Goal: Task Accomplishment & Management: Manage account settings

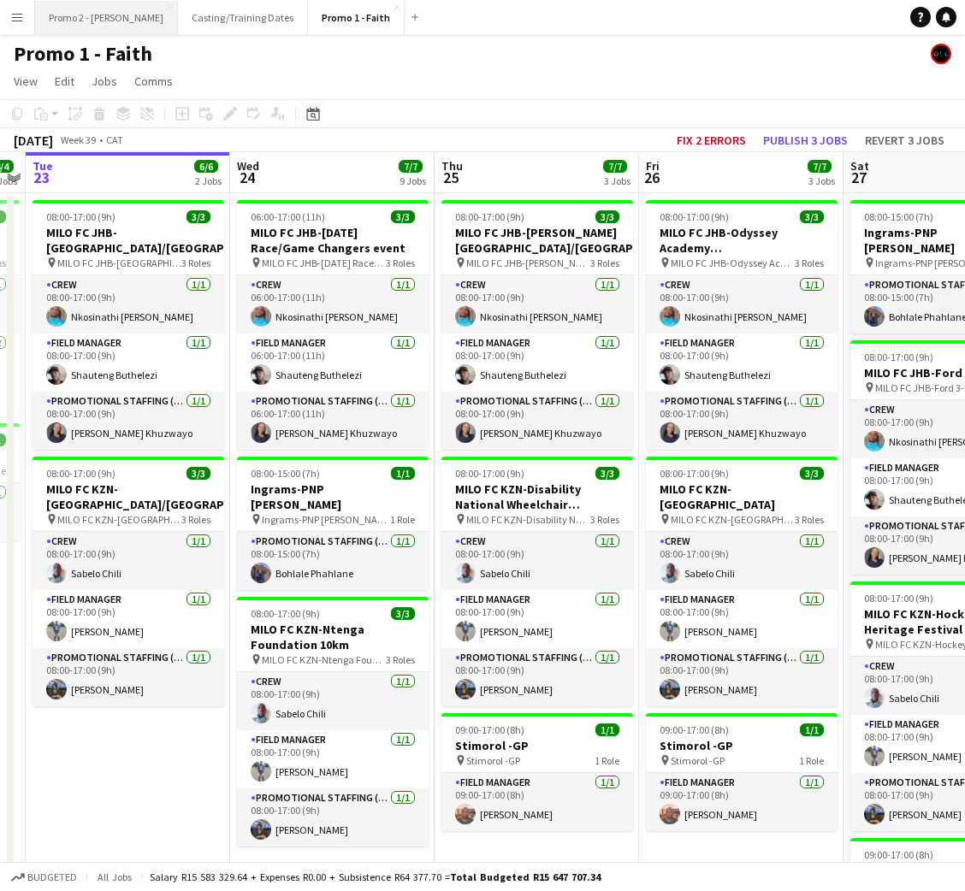
click at [76, 17] on button "Promo 2 - [PERSON_NAME]" at bounding box center [106, 17] width 143 height 33
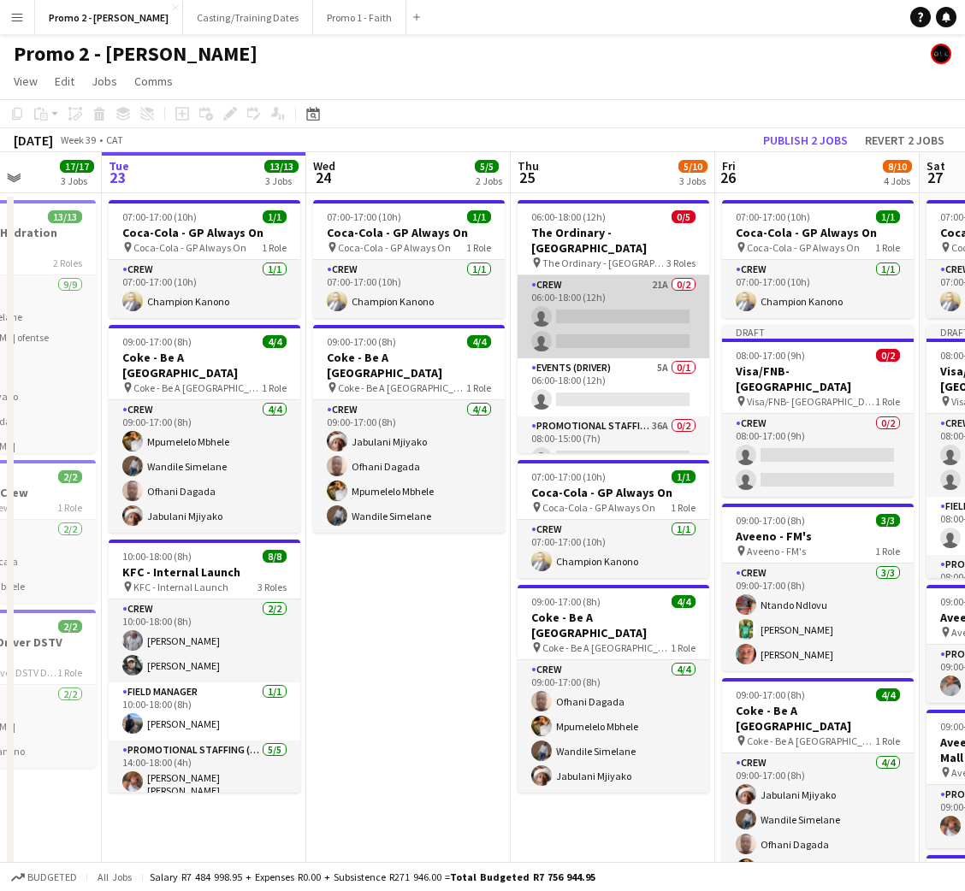
click at [619, 322] on app-card-role "Crew 21A 0/2 06:00-18:00 (12h) single-neutral-actions single-neutral-actions" at bounding box center [613, 316] width 192 height 83
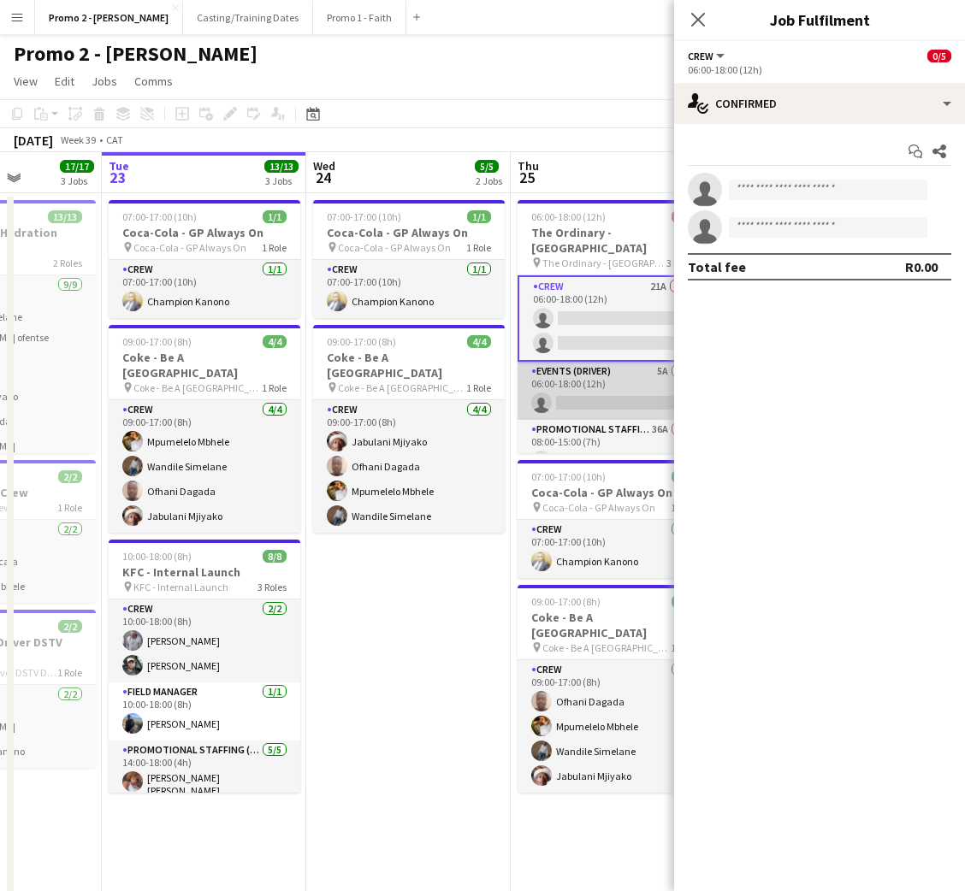
scroll to position [49, 0]
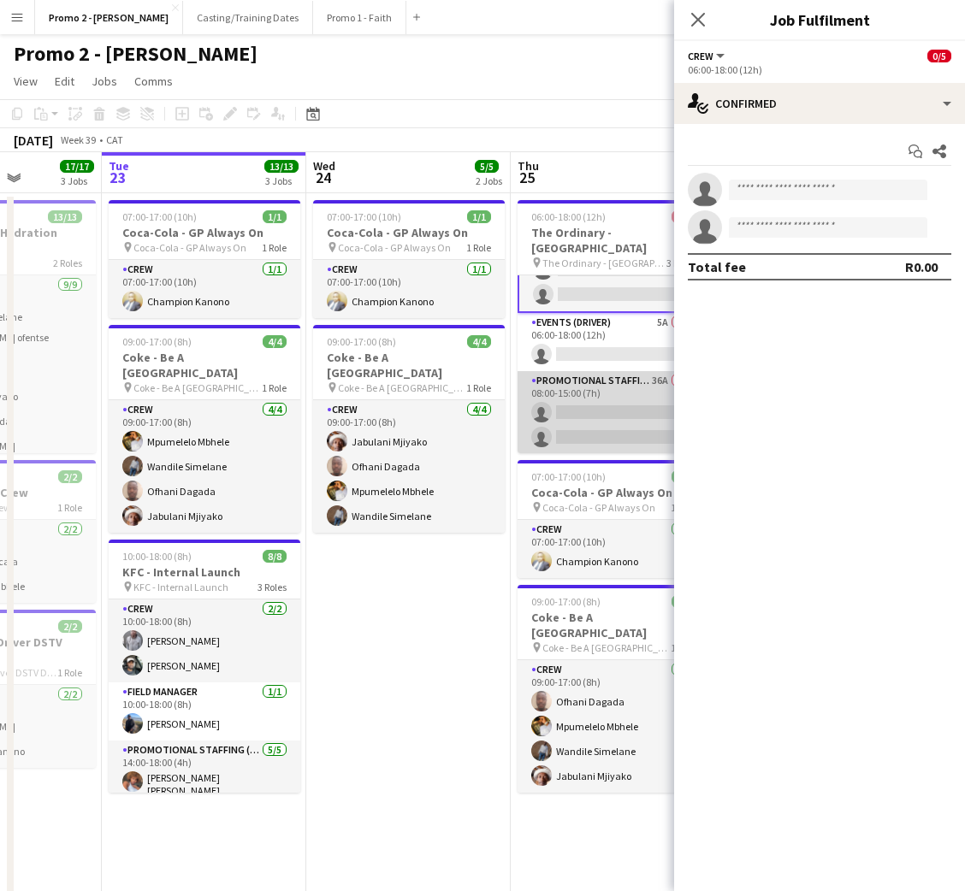
click at [573, 379] on app-card-role "Promotional Staffing (Brand Ambassadors) 36A 0/2 08:00-15:00 (7h) single-neutra…" at bounding box center [613, 412] width 192 height 83
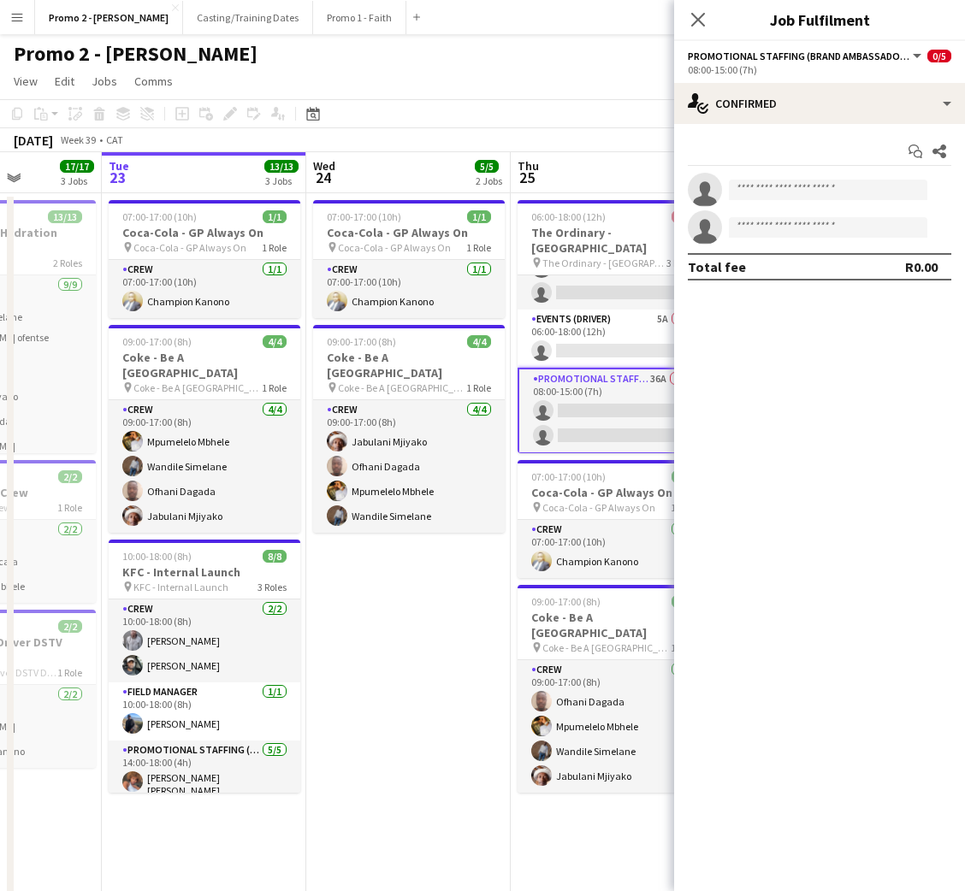
scroll to position [48, 0]
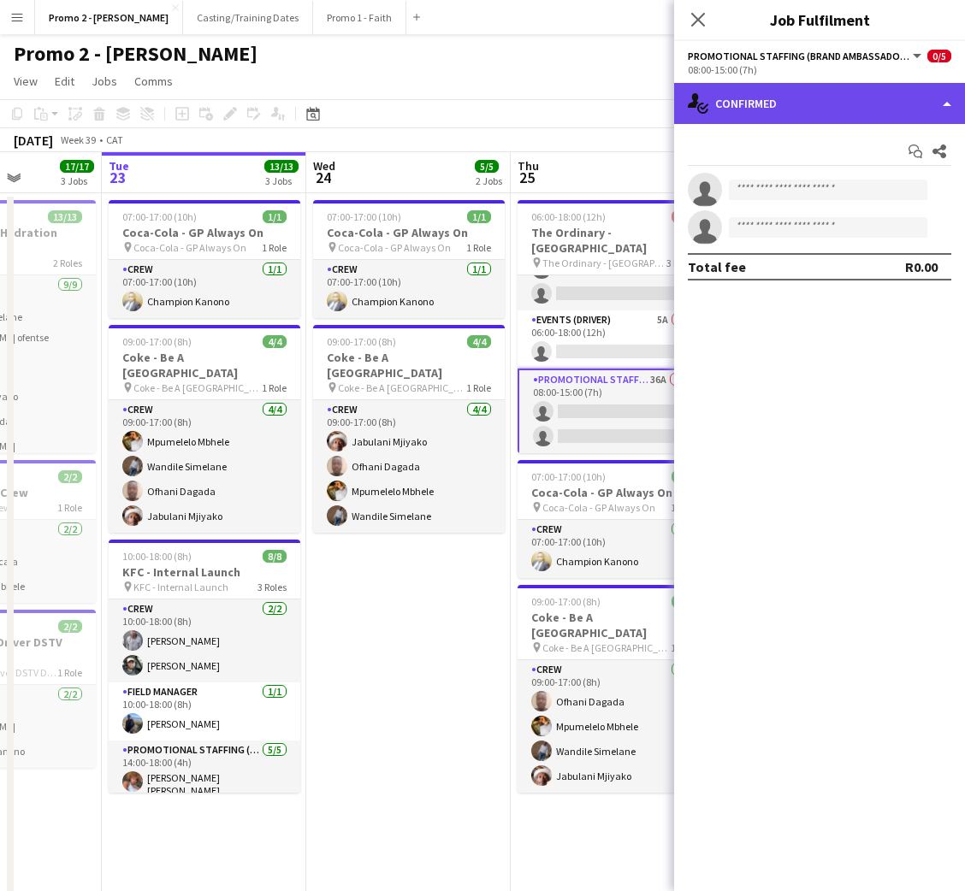
click at [875, 100] on div "single-neutral-actions-check-2 Confirmed" at bounding box center [819, 103] width 291 height 41
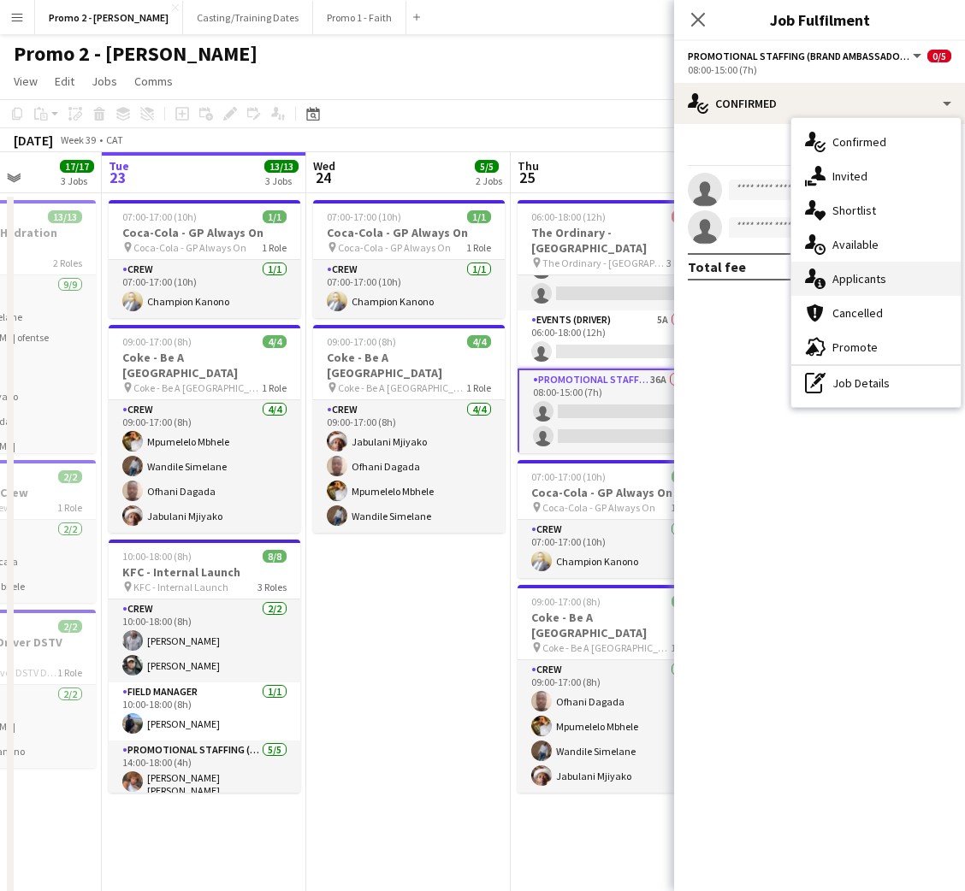
click at [863, 269] on div "single-neutral-actions-information Applicants" at bounding box center [875, 279] width 169 height 34
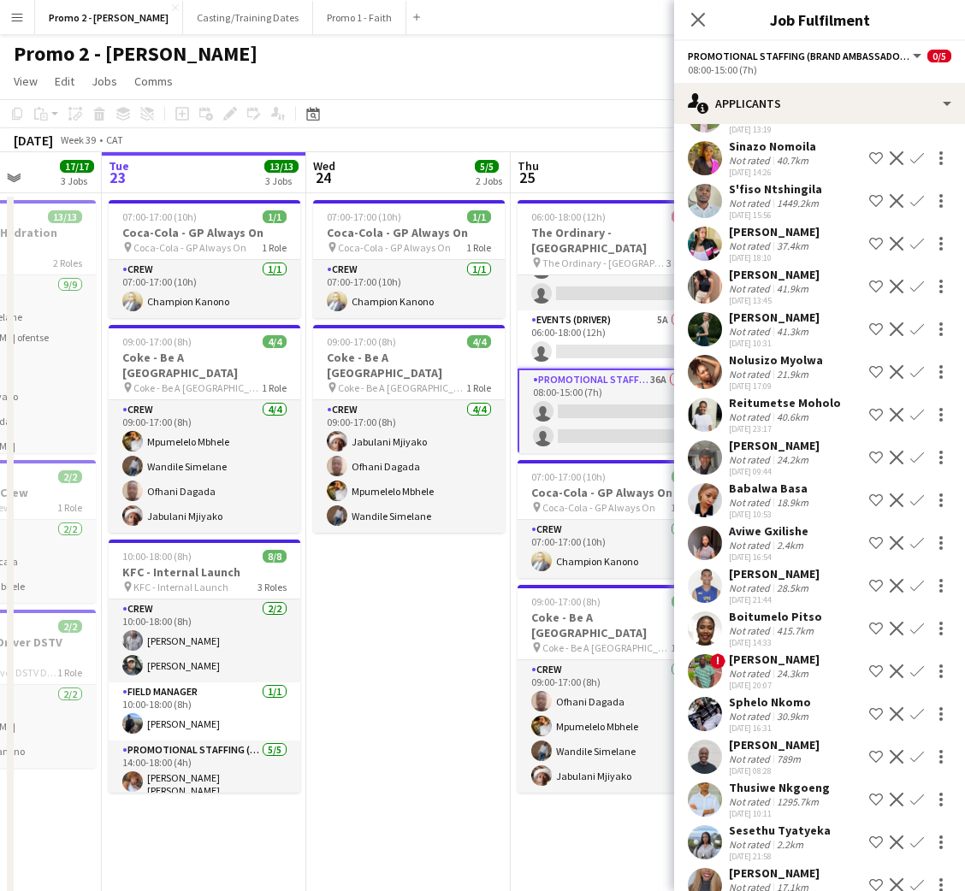
scroll to position [683, 0]
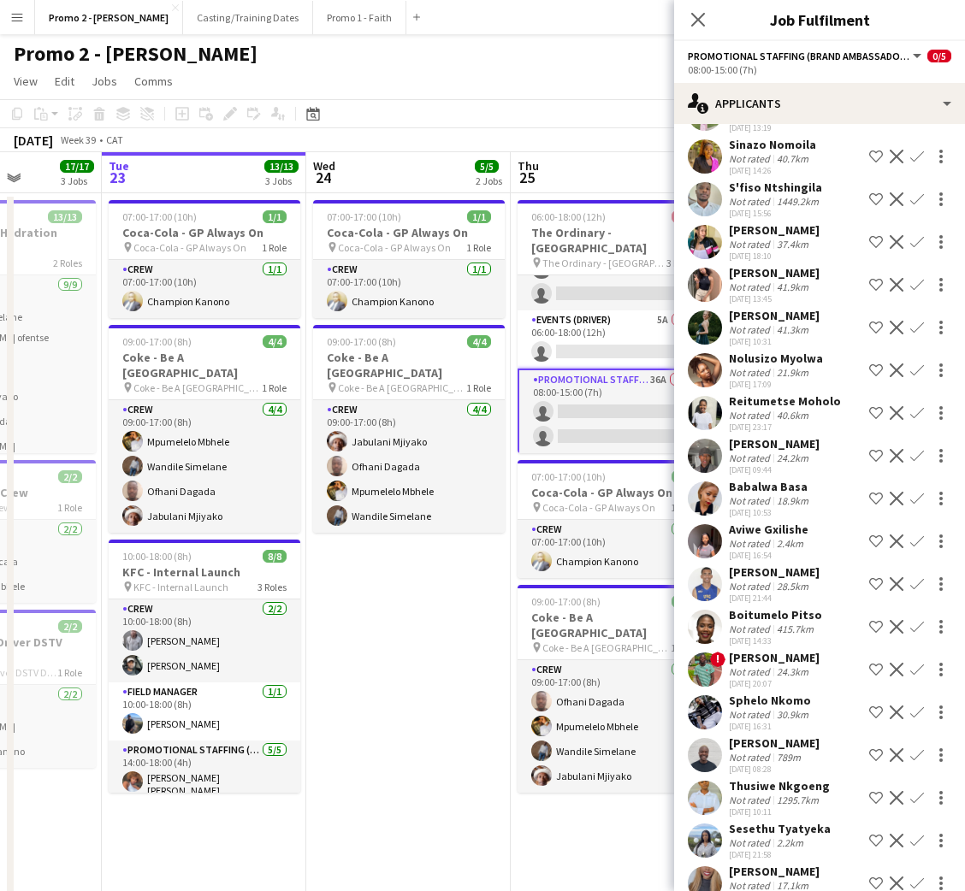
click at [764, 308] on div "[PERSON_NAME]" at bounding box center [774, 315] width 91 height 15
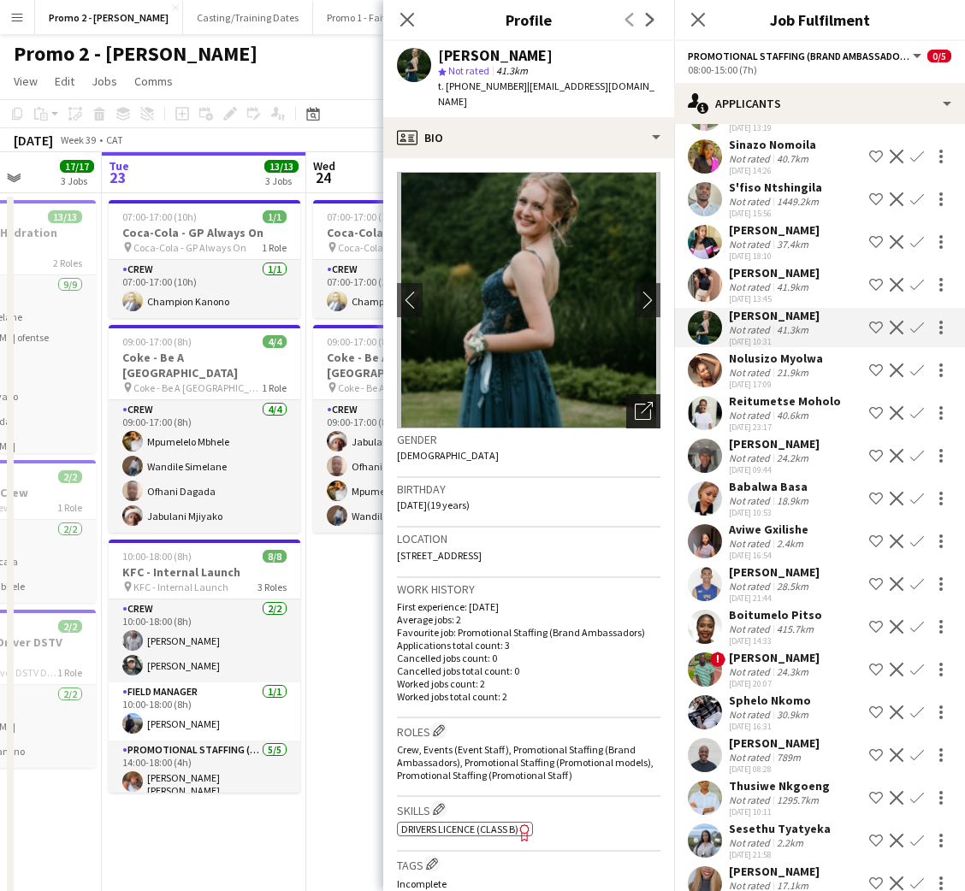
click at [635, 402] on icon "Open photos pop-in" at bounding box center [644, 411] width 18 height 18
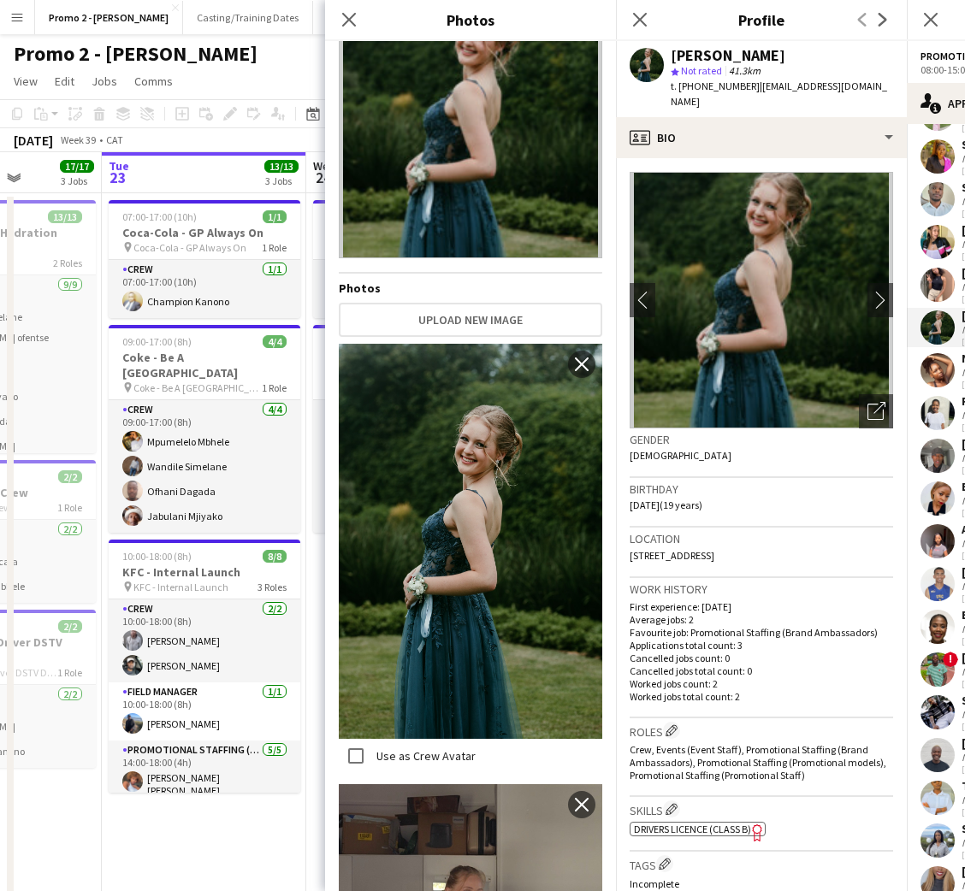
scroll to position [68, 0]
click at [345, 20] on icon "Close pop-in" at bounding box center [348, 19] width 16 height 16
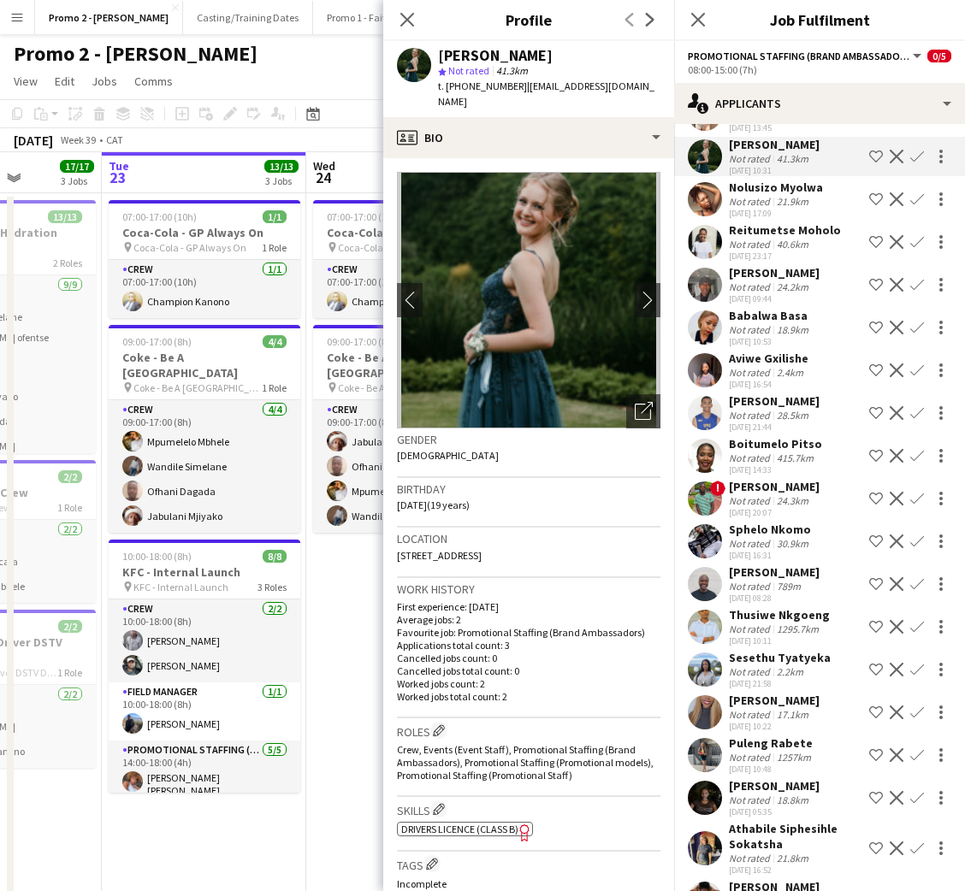
scroll to position [883, 0]
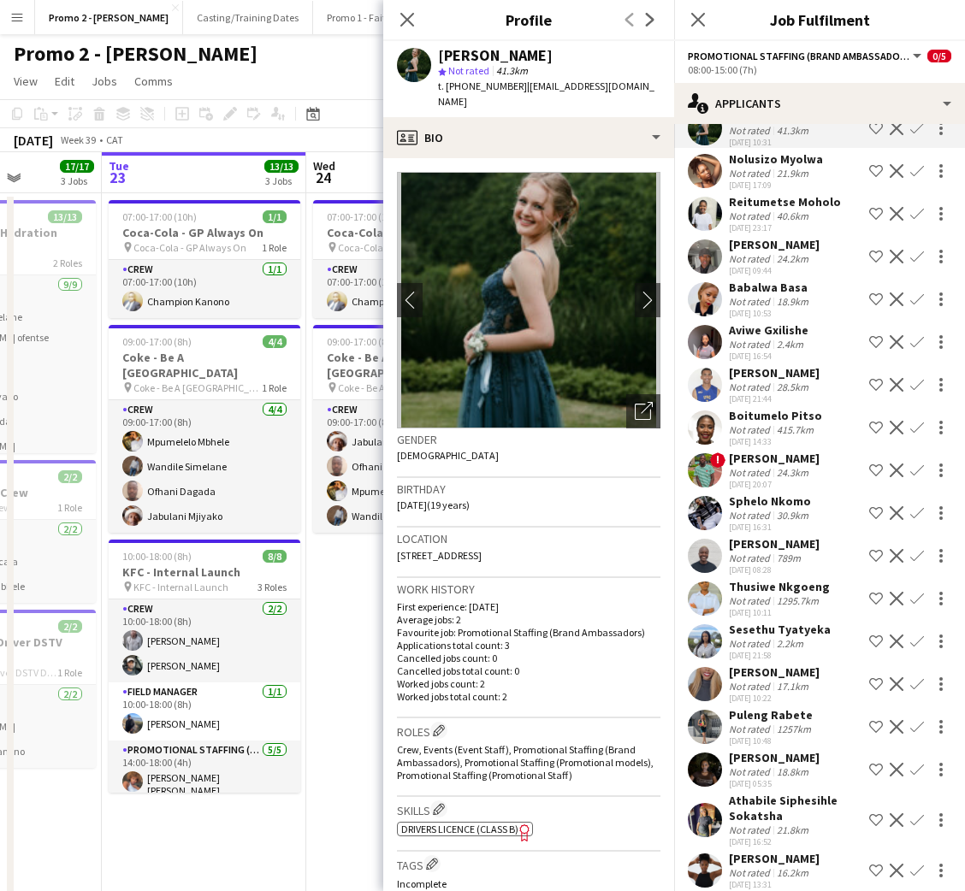
click at [781, 851] on div "[PERSON_NAME]" at bounding box center [774, 858] width 91 height 15
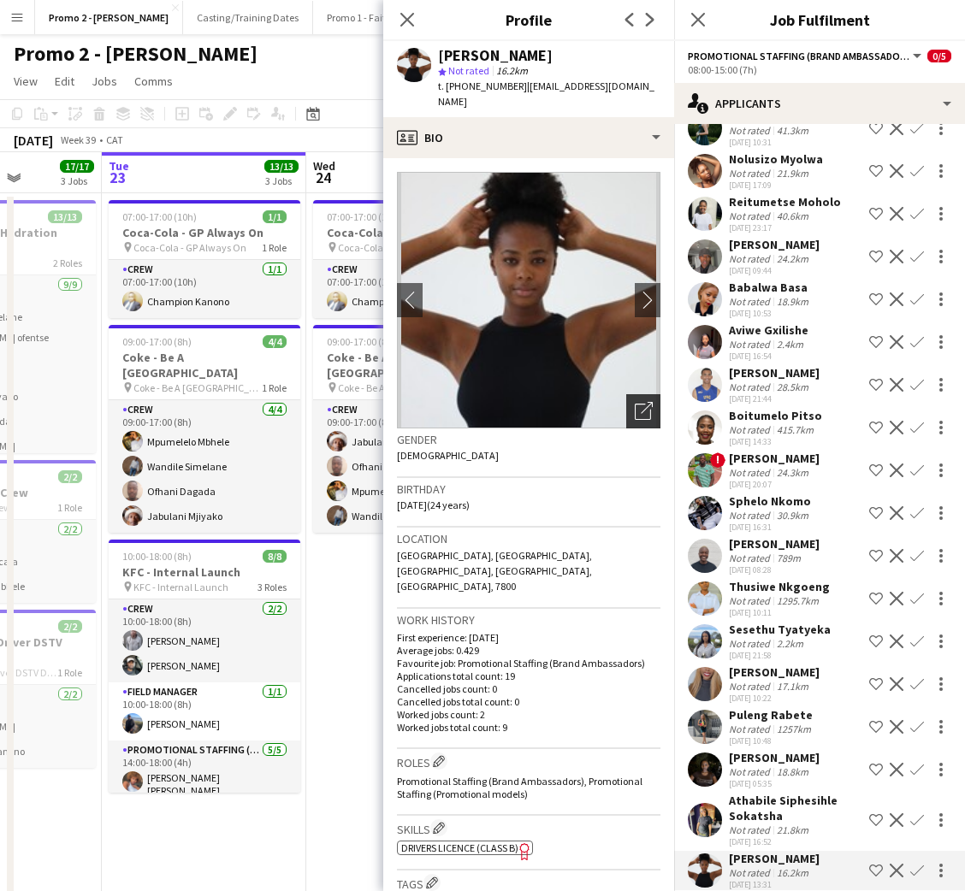
click at [635, 402] on icon "Open photos pop-in" at bounding box center [644, 411] width 18 height 18
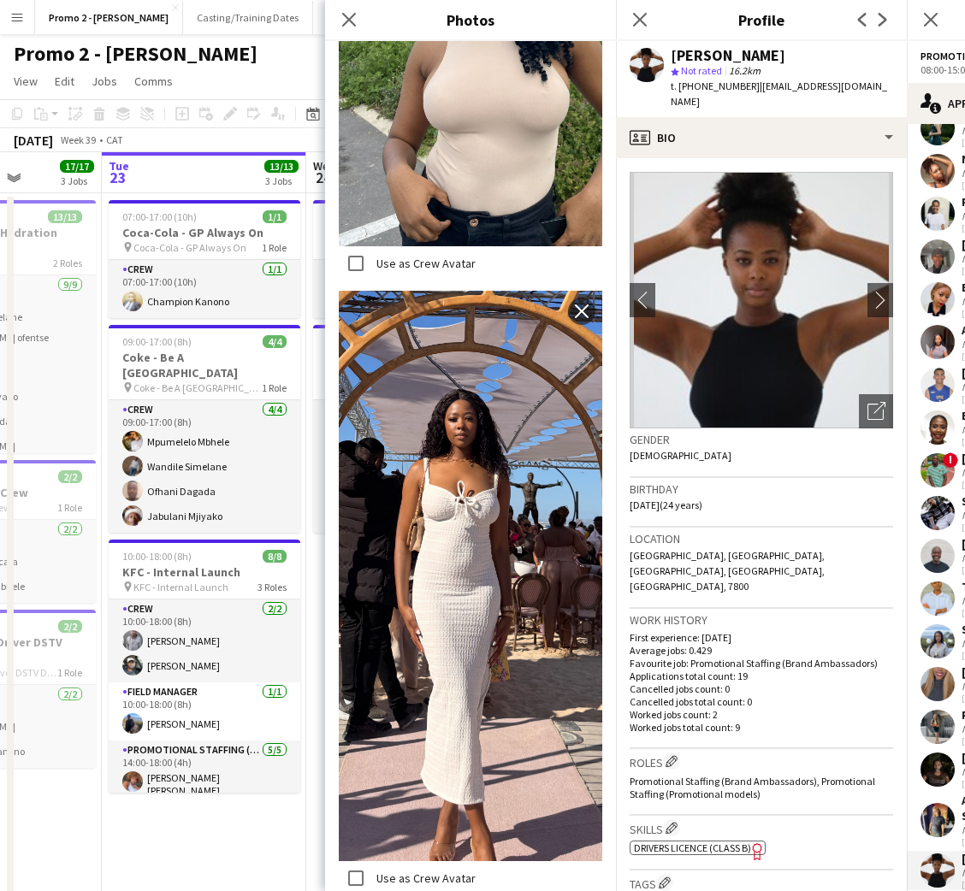
scroll to position [644, 0]
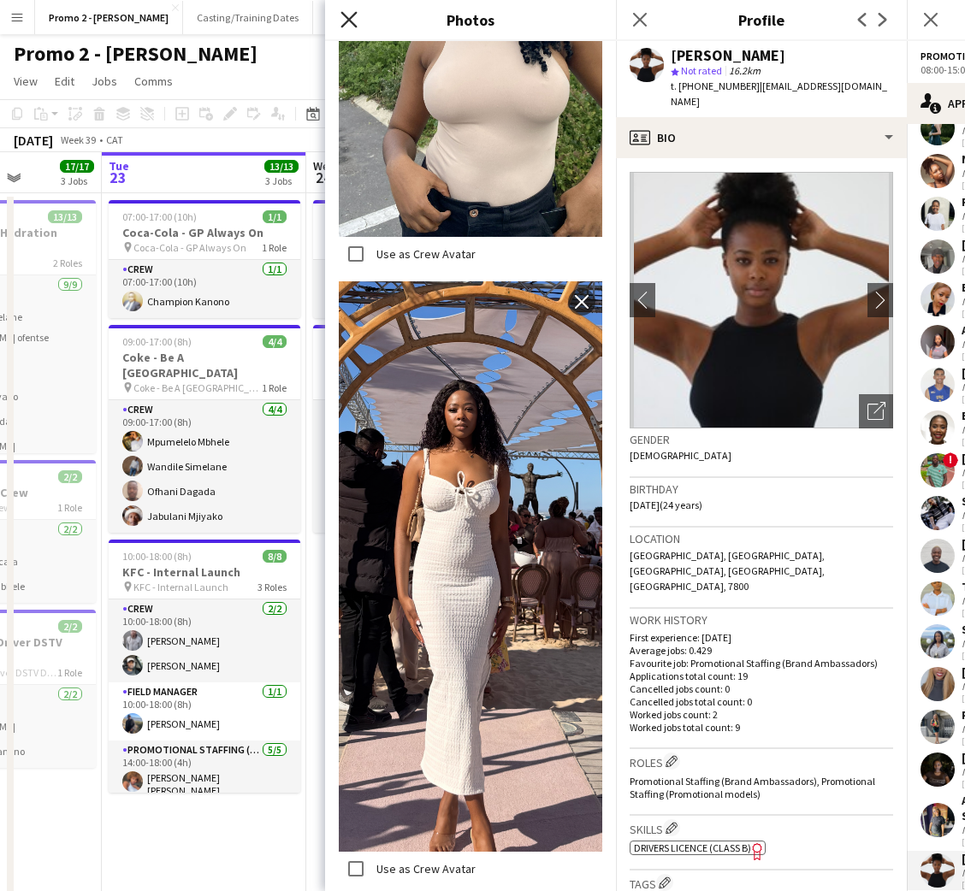
click at [351, 22] on icon at bounding box center [348, 19] width 16 height 16
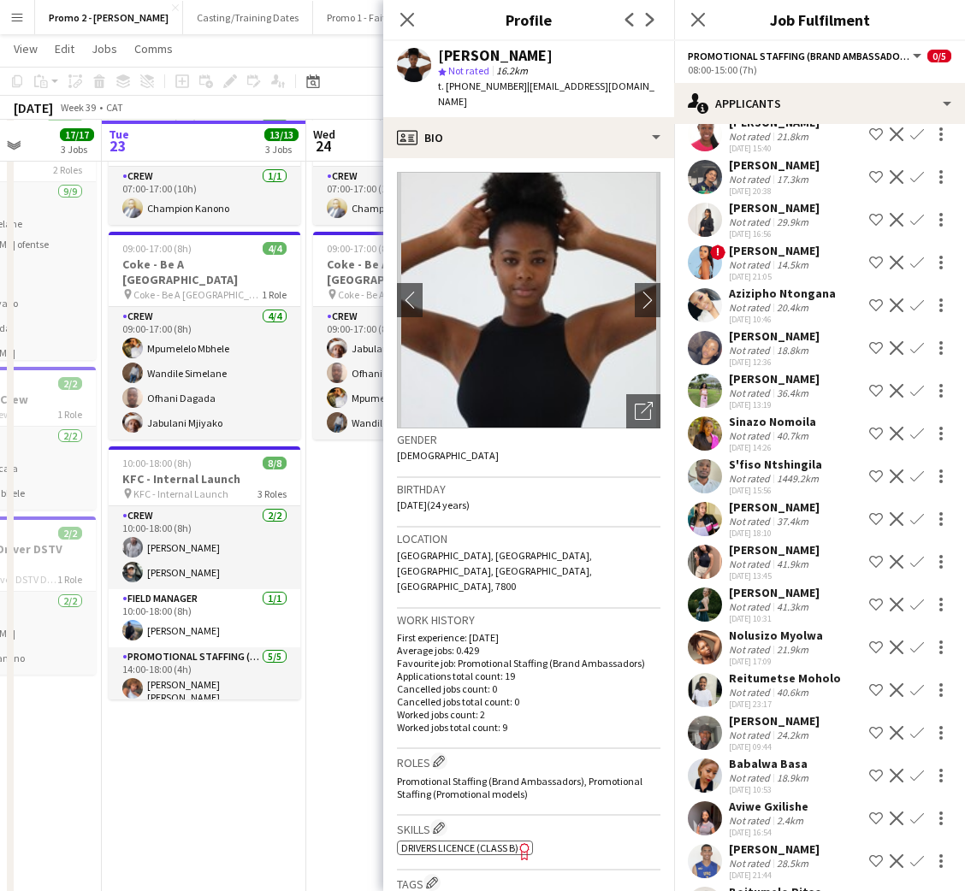
scroll to position [403, 0]
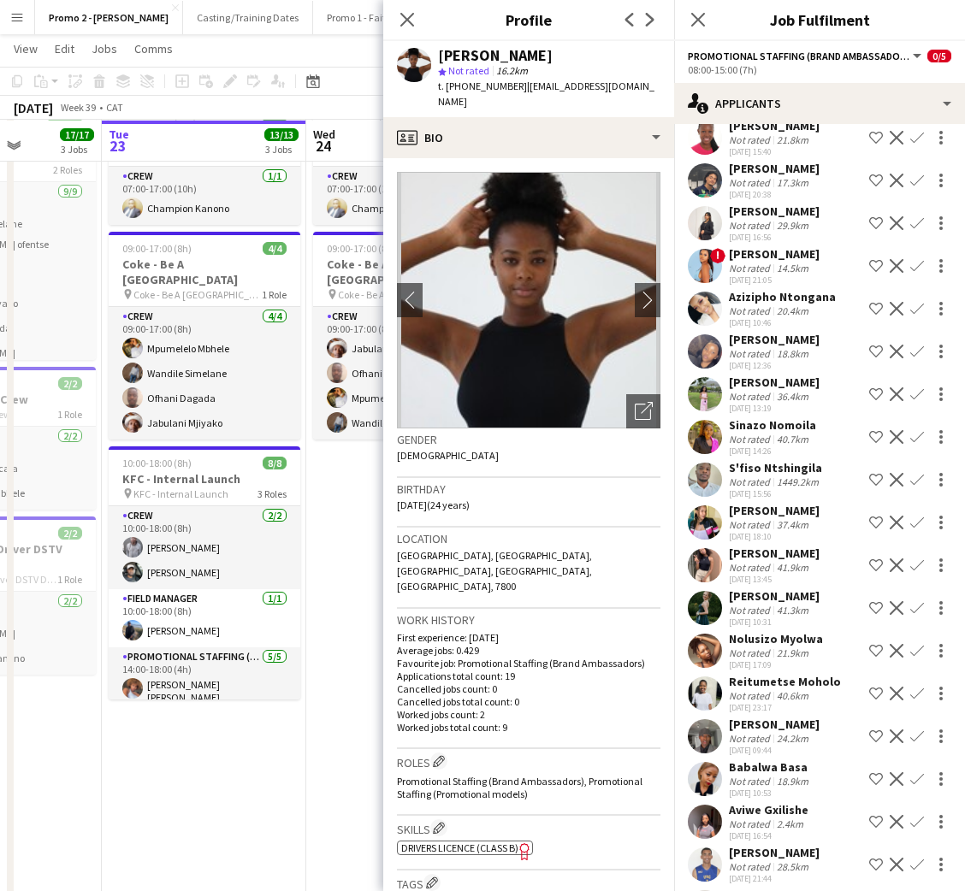
click at [776, 417] on div "Sinazo Nomoila" at bounding box center [772, 424] width 87 height 15
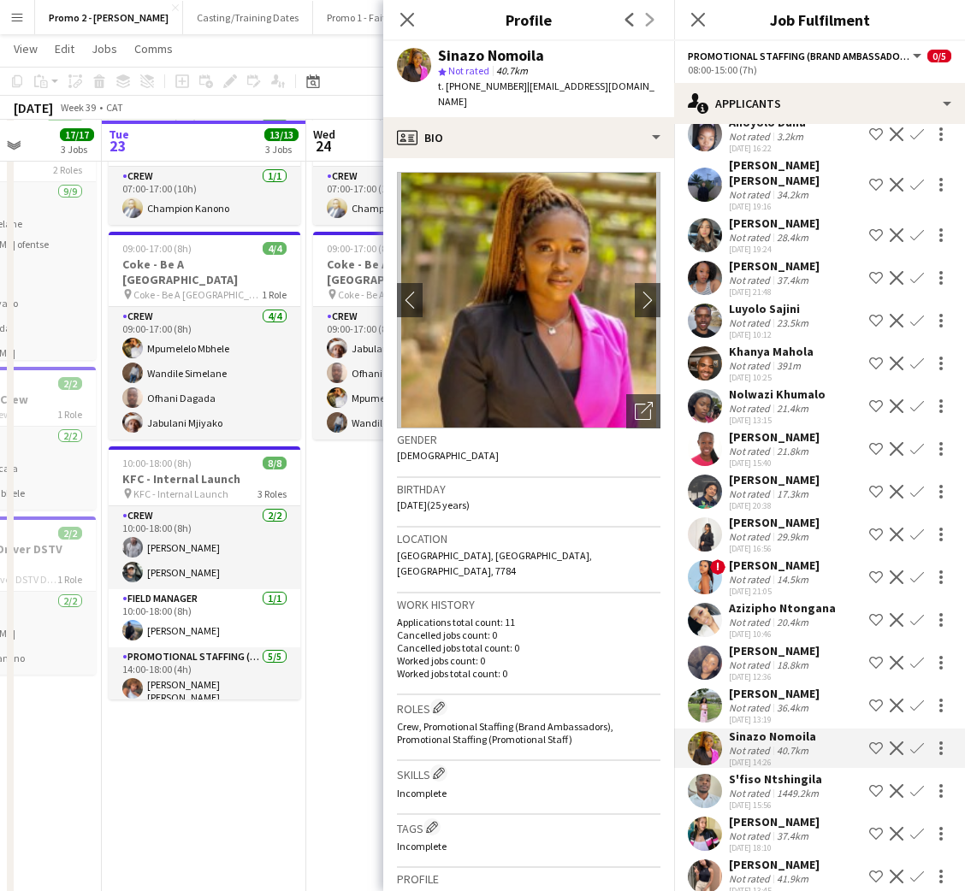
scroll to position [0, 0]
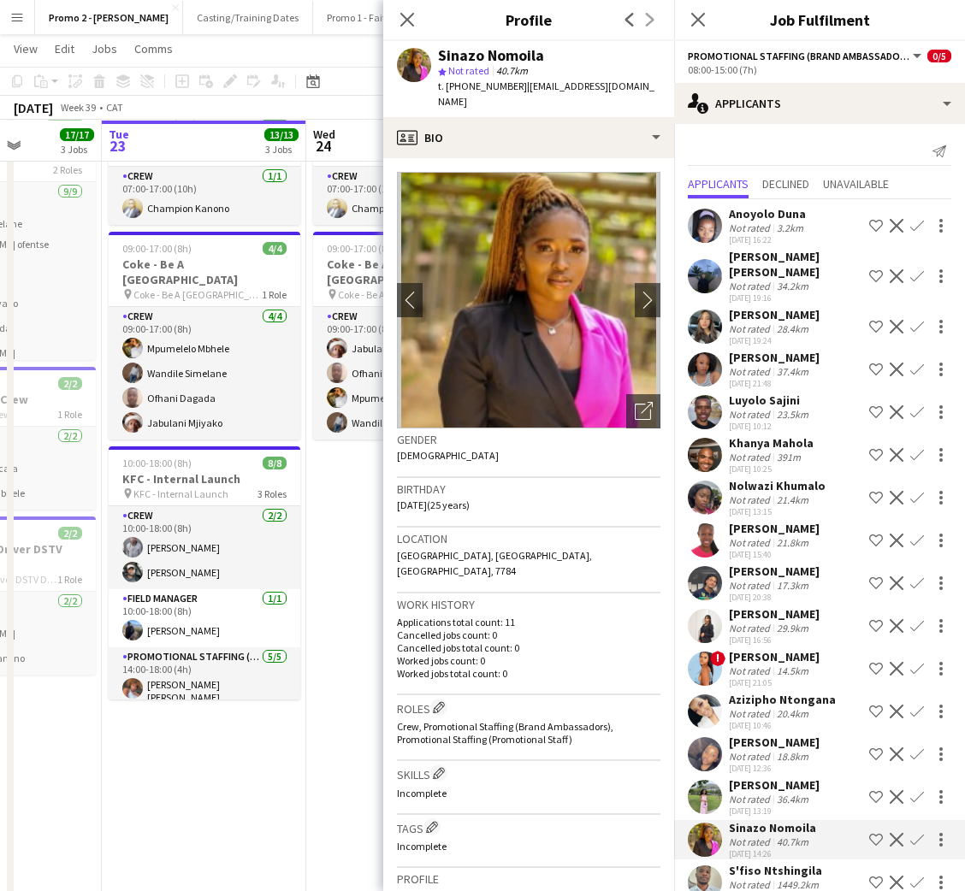
click at [753, 307] on div "[PERSON_NAME]" at bounding box center [774, 314] width 91 height 15
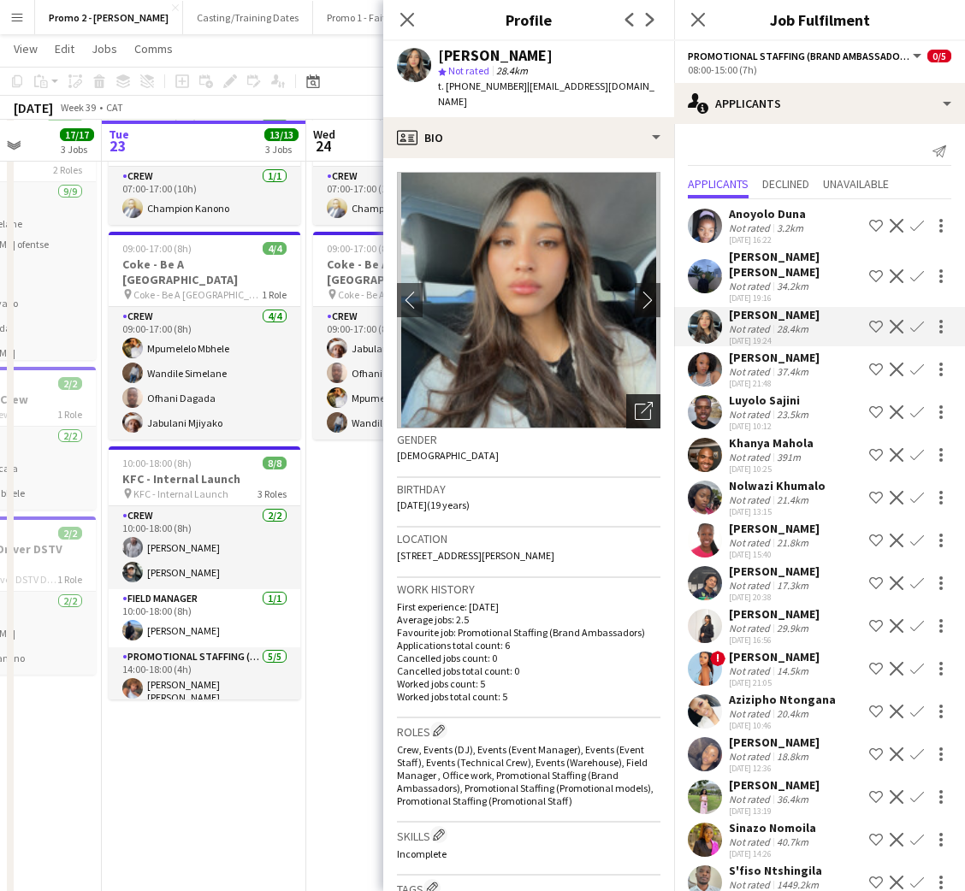
click at [635, 402] on icon "Open photos pop-in" at bounding box center [644, 411] width 18 height 18
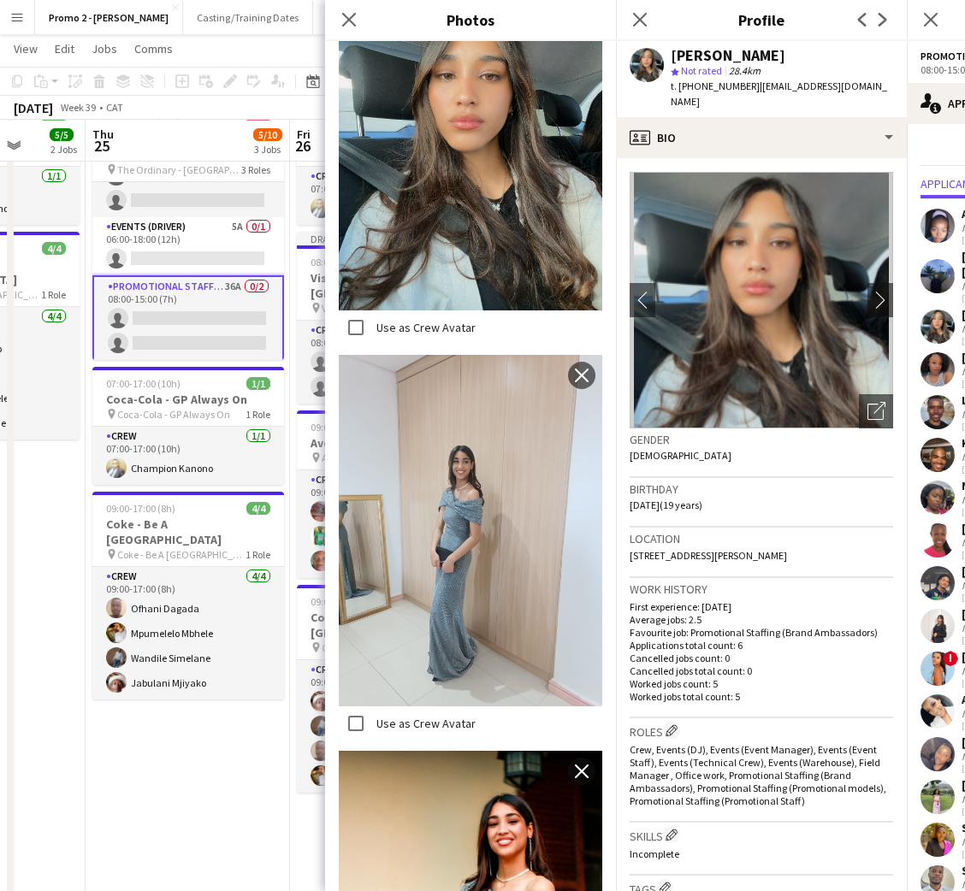
scroll to position [0, 536]
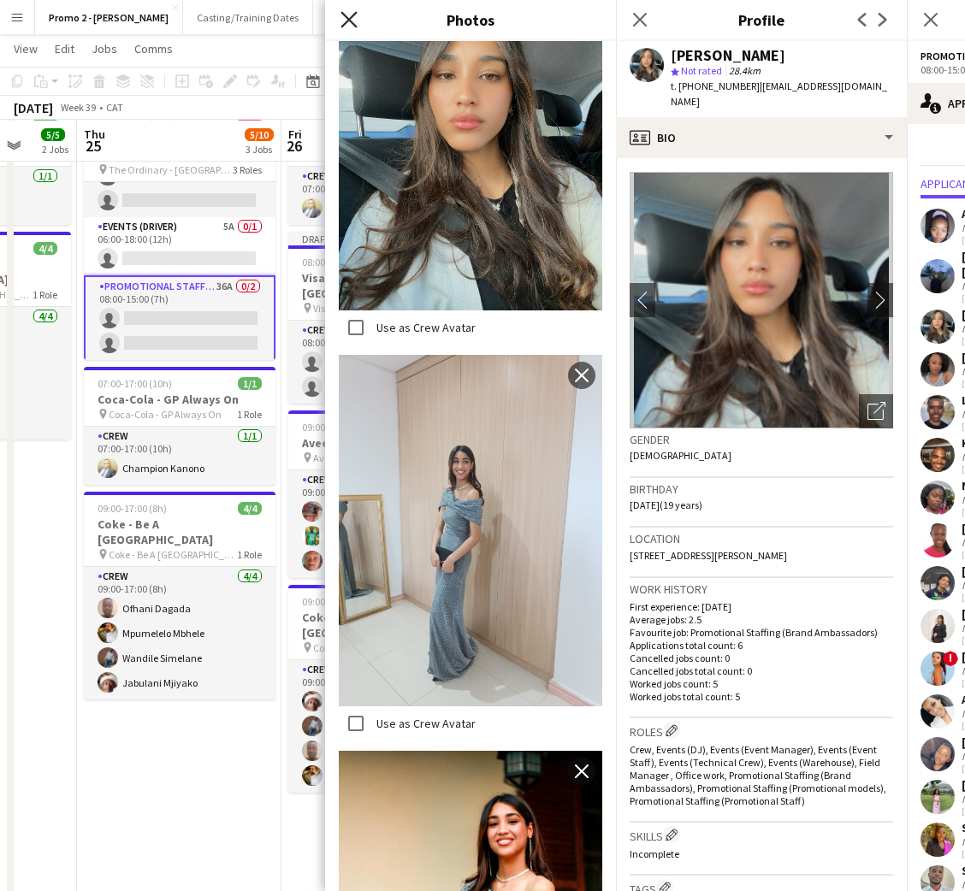
click at [350, 15] on icon "Close pop-in" at bounding box center [348, 19] width 16 height 16
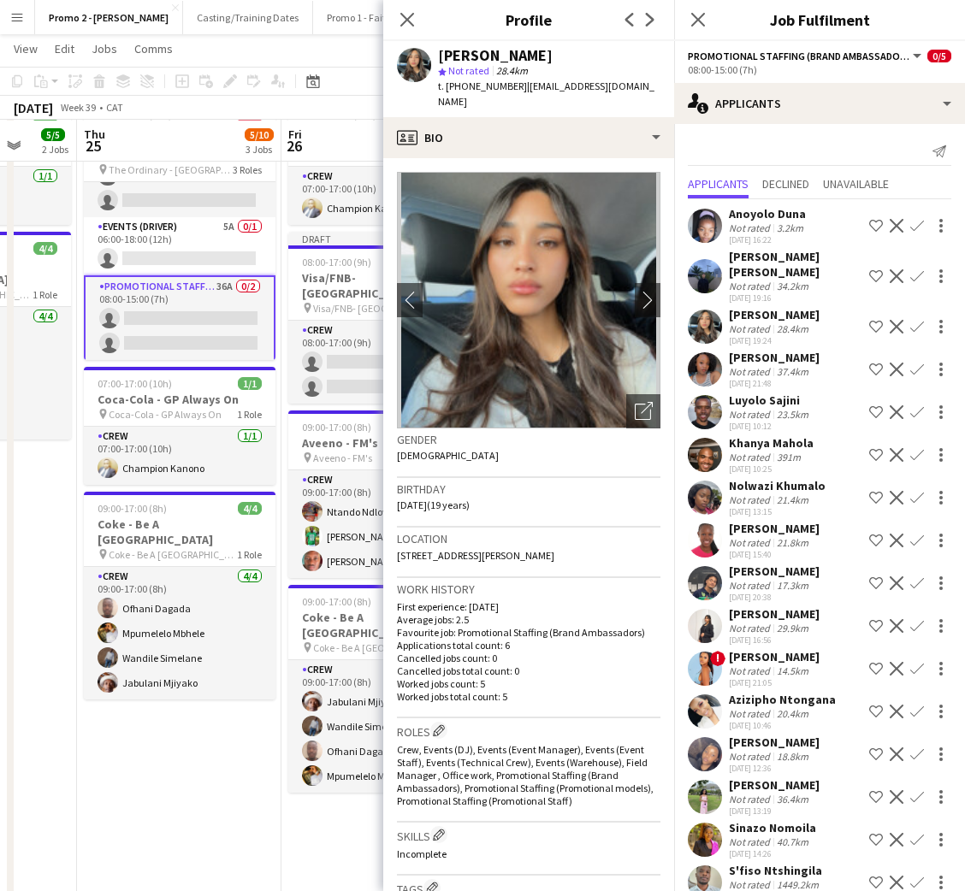
click at [748, 225] on div "Not rated" at bounding box center [751, 227] width 44 height 13
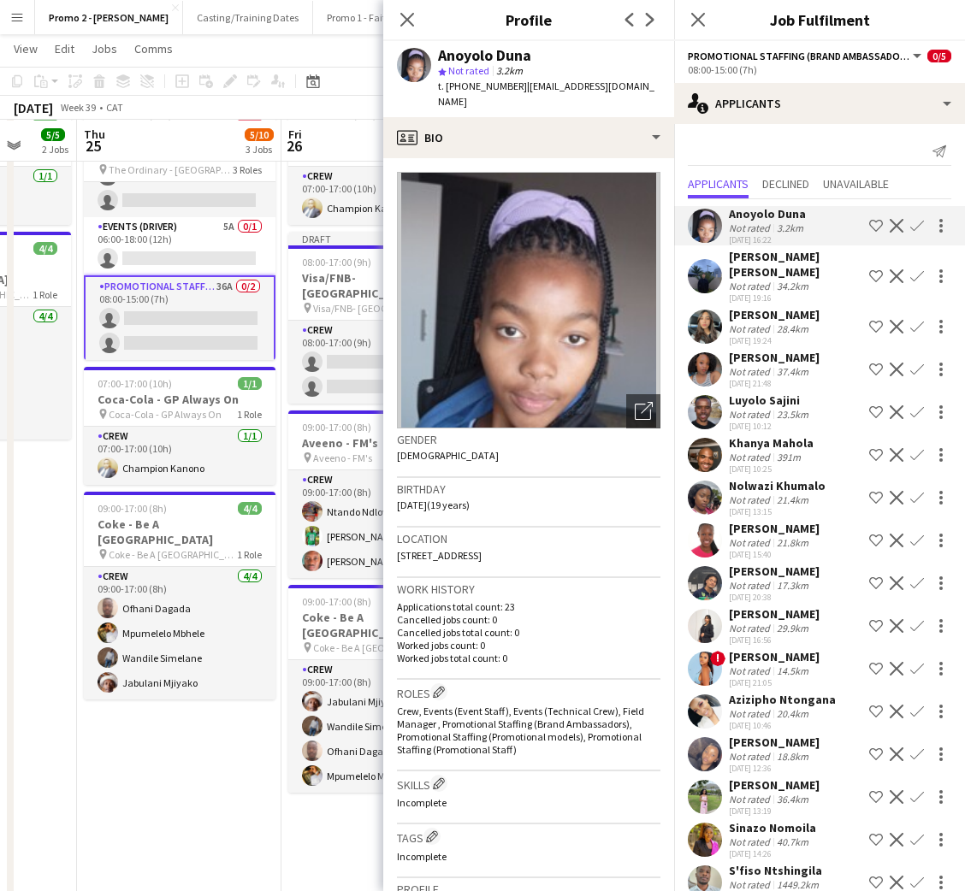
click at [758, 259] on div "[PERSON_NAME] [PERSON_NAME]" at bounding box center [795, 264] width 133 height 31
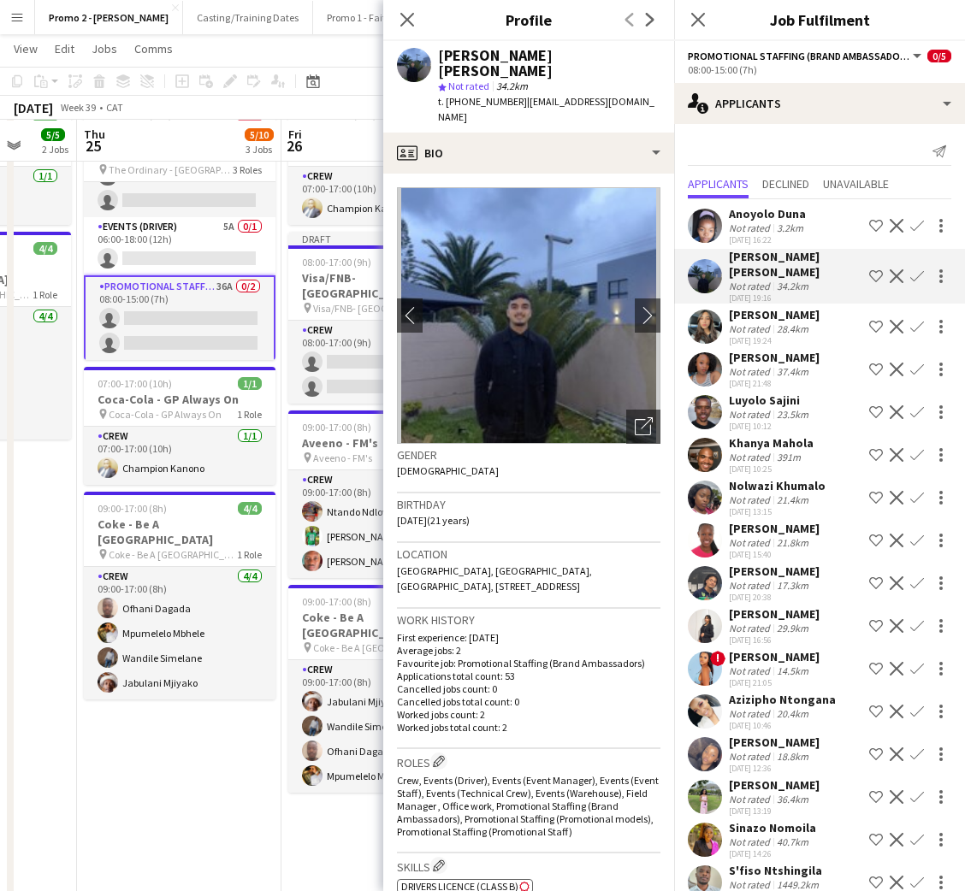
click at [764, 322] on div "Not rated" at bounding box center [751, 328] width 44 height 13
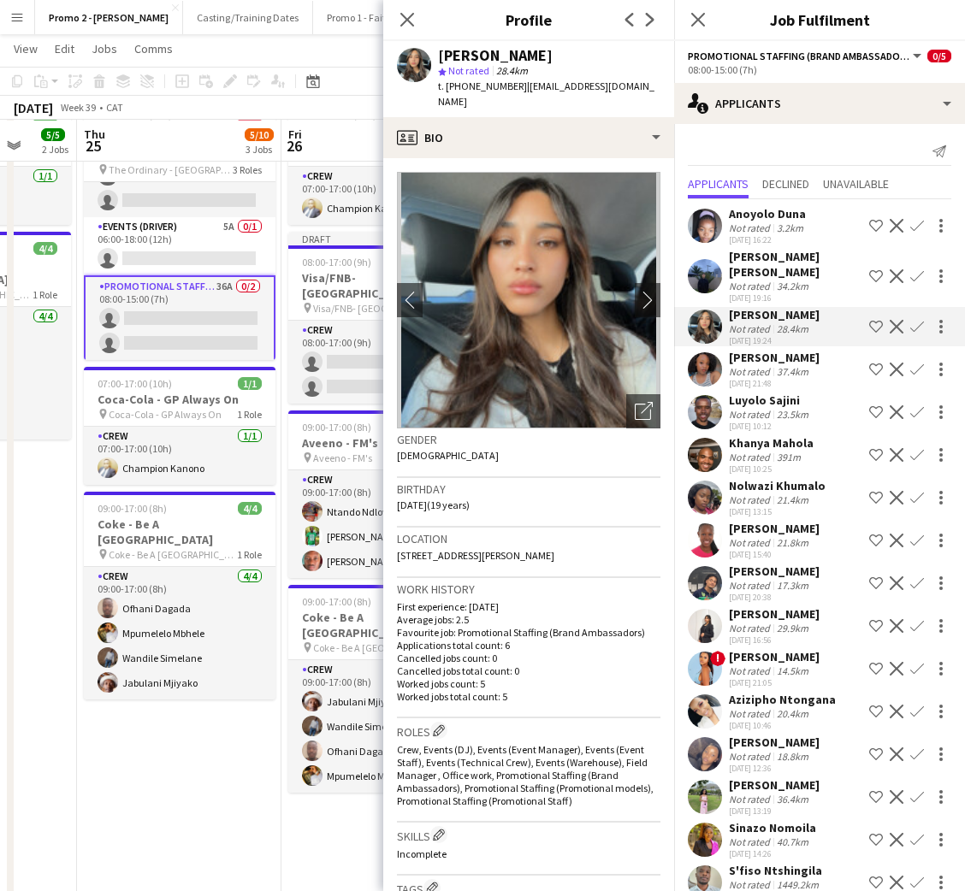
click at [756, 365] on div "Not rated" at bounding box center [751, 371] width 44 height 13
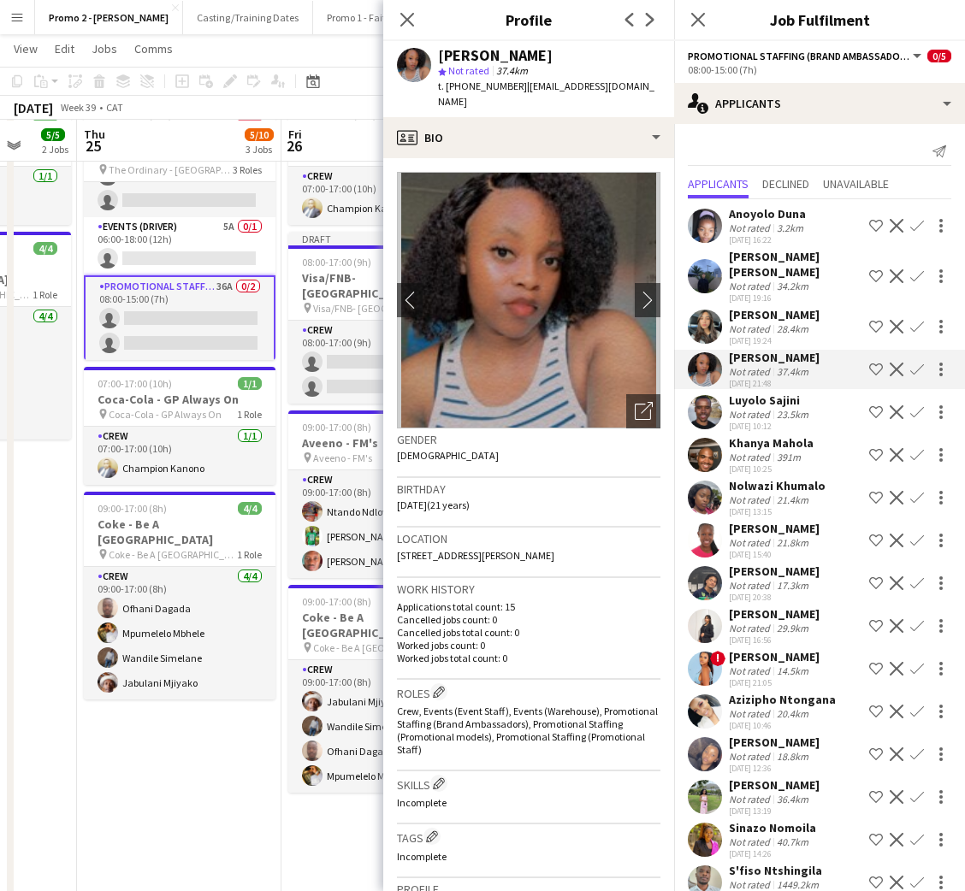
click at [756, 408] on div "Not rated" at bounding box center [751, 414] width 44 height 13
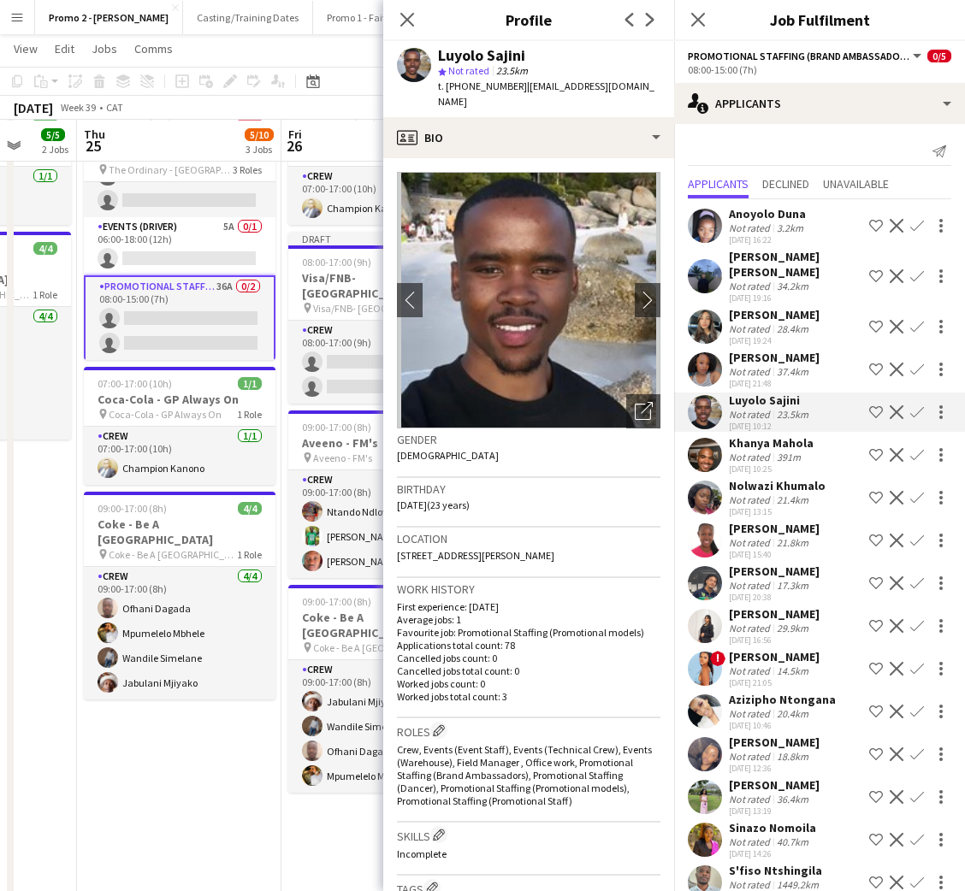
click at [755, 435] on div "Khanya Mahola" at bounding box center [771, 442] width 85 height 15
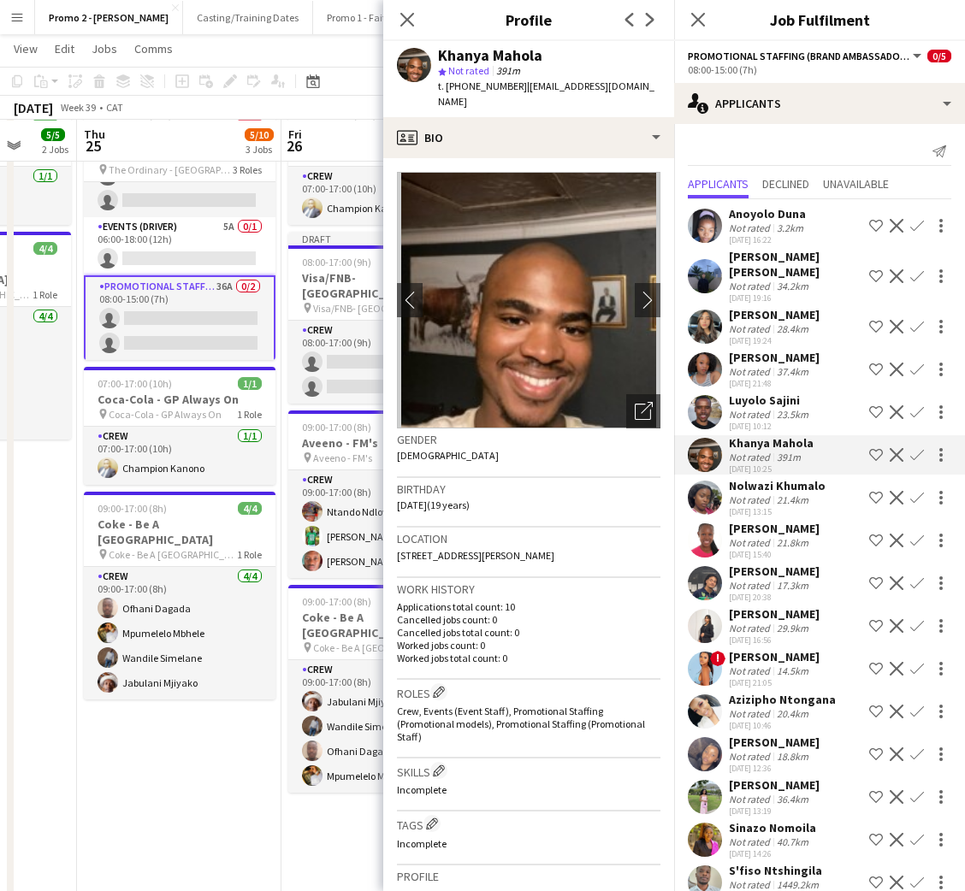
click at [747, 478] on div "Nolwazi Khumalo" at bounding box center [777, 485] width 97 height 15
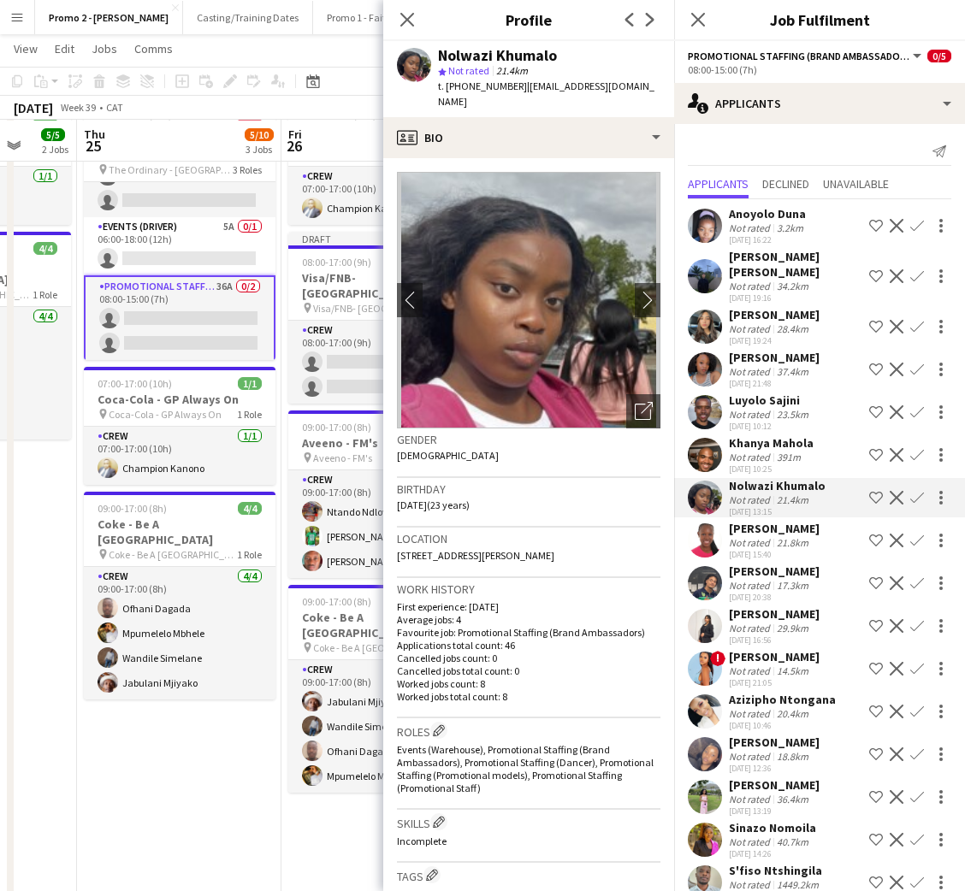
click at [750, 521] on div "[PERSON_NAME]" at bounding box center [774, 528] width 91 height 15
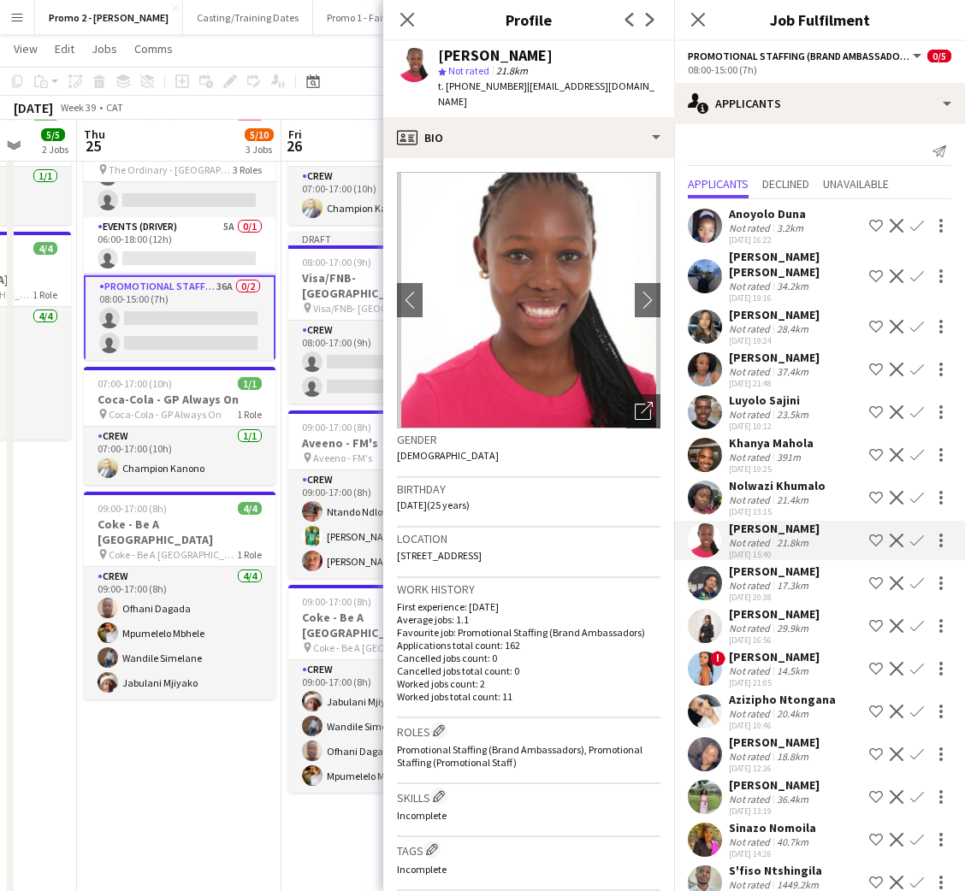
click at [767, 564] on div "[PERSON_NAME]" at bounding box center [774, 571] width 91 height 15
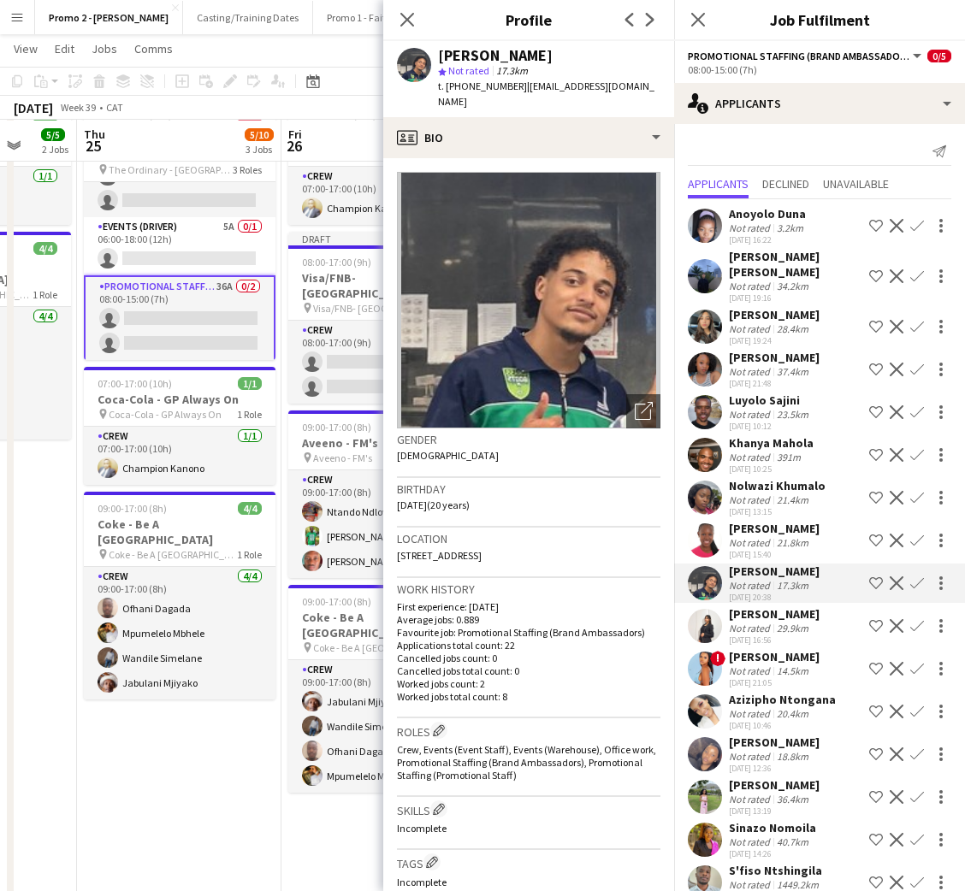
click at [758, 692] on div "Azizipho Ntongana" at bounding box center [782, 699] width 107 height 15
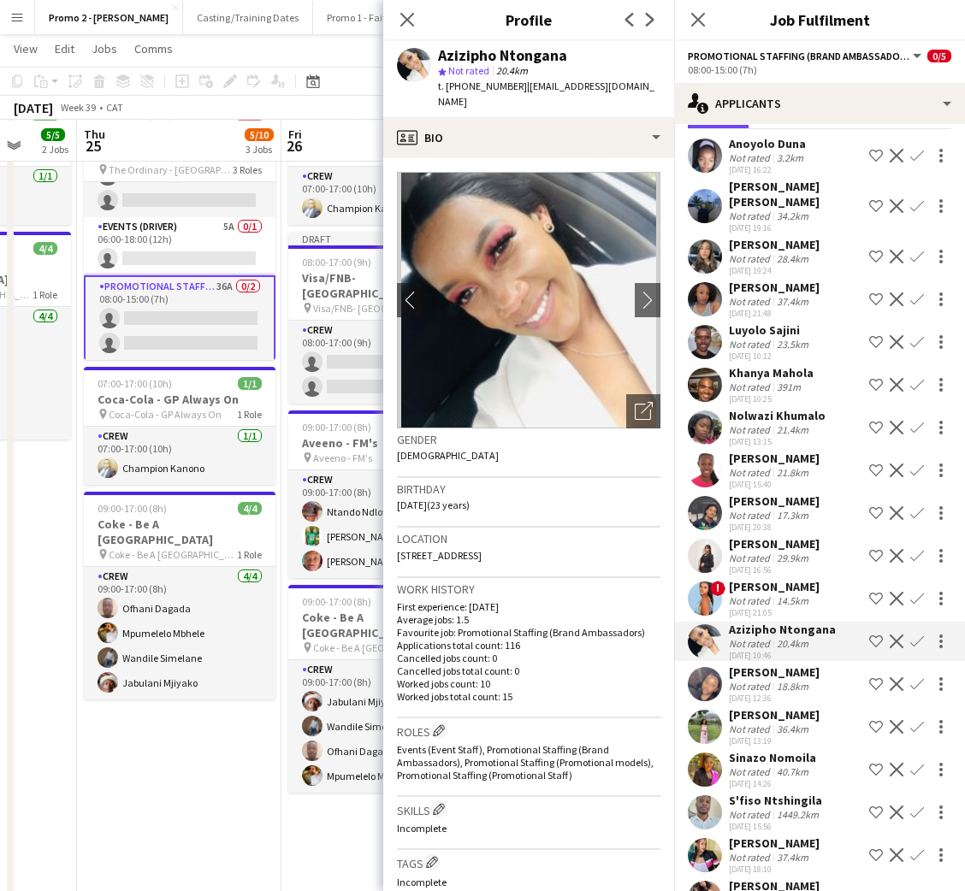
scroll to position [73, 0]
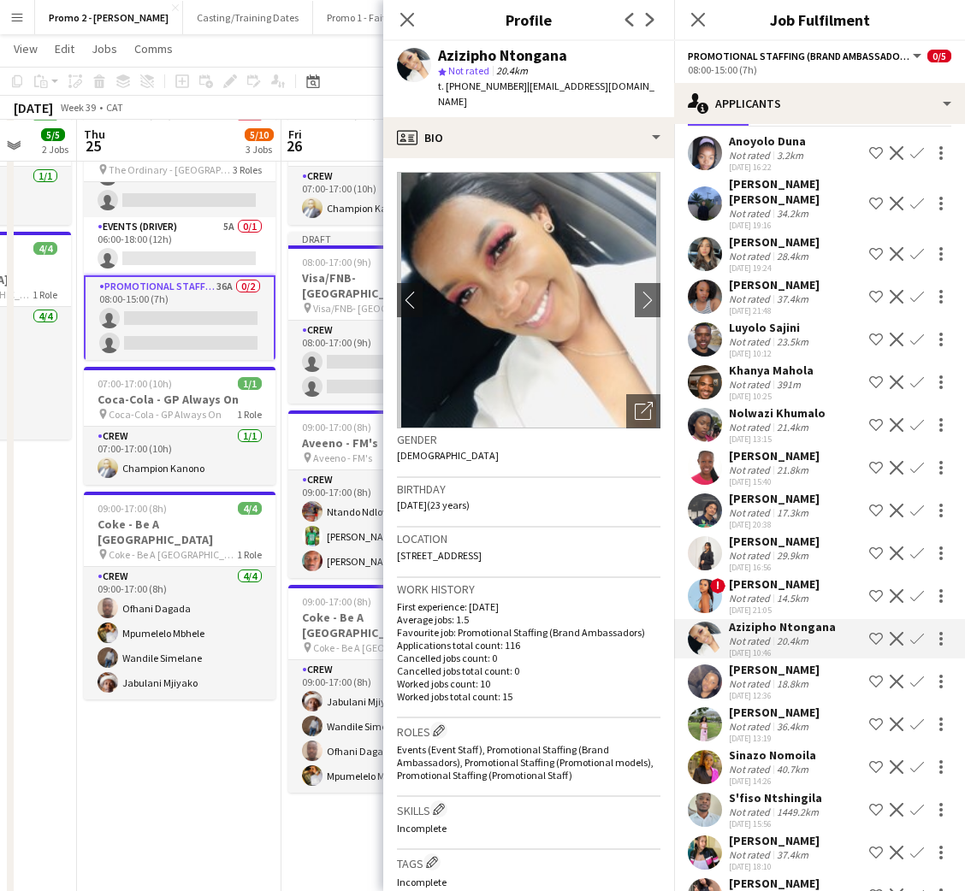
click at [782, 576] on div "[PERSON_NAME]" at bounding box center [774, 583] width 91 height 15
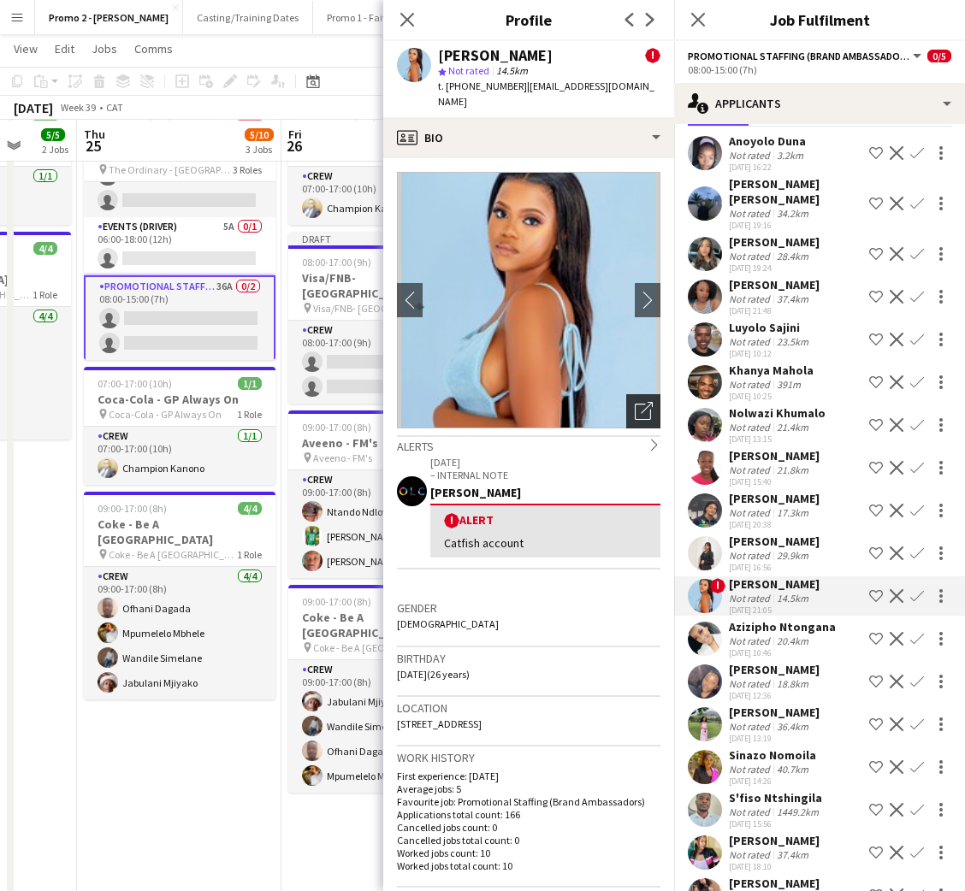
click at [635, 402] on icon "Open photos pop-in" at bounding box center [644, 411] width 18 height 18
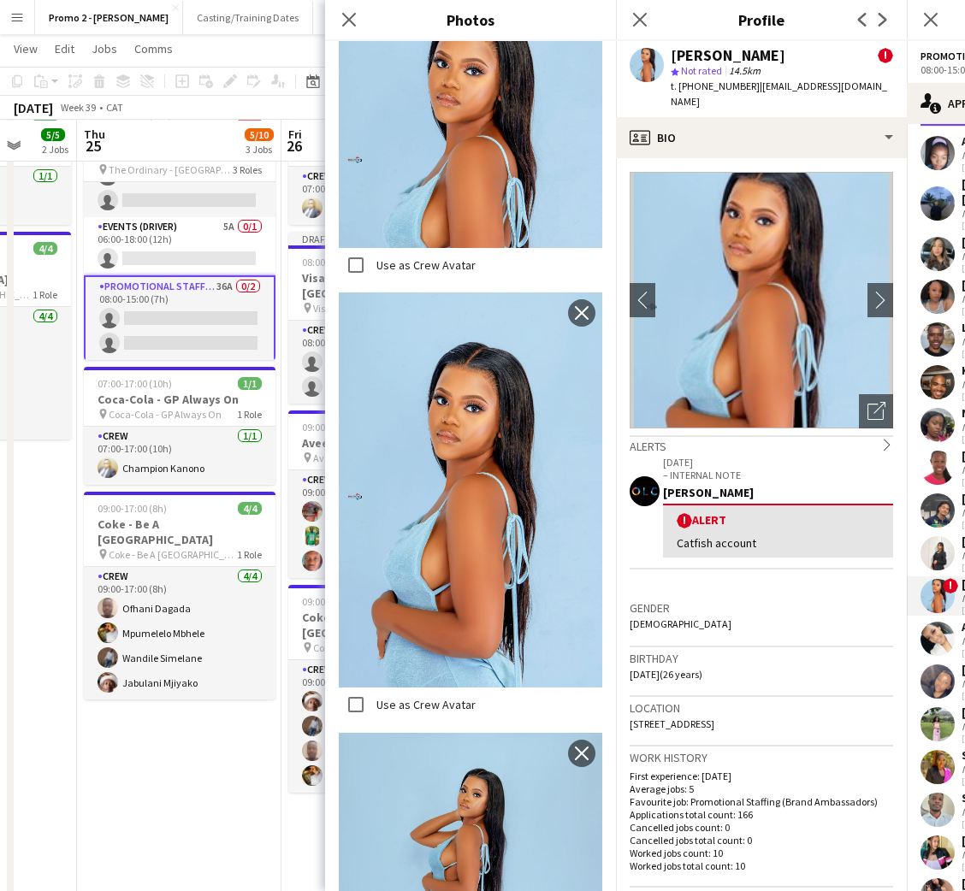
scroll to position [612, 0]
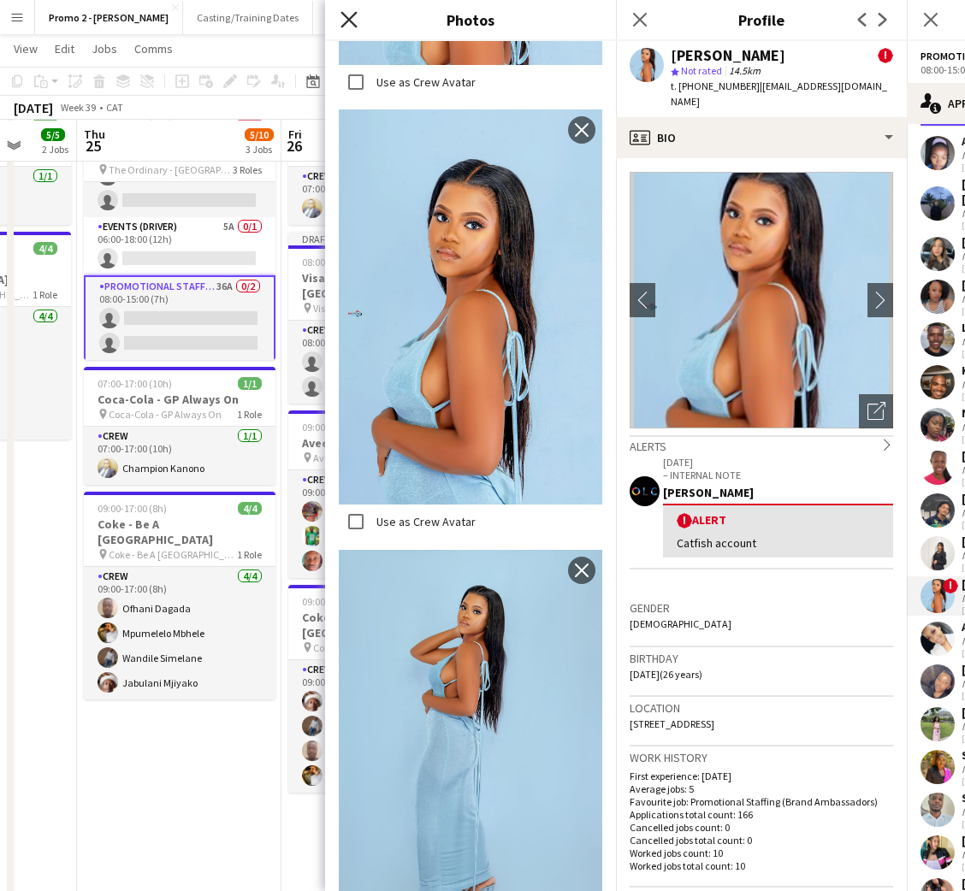
click at [352, 18] on icon "Close pop-in" at bounding box center [348, 19] width 16 height 16
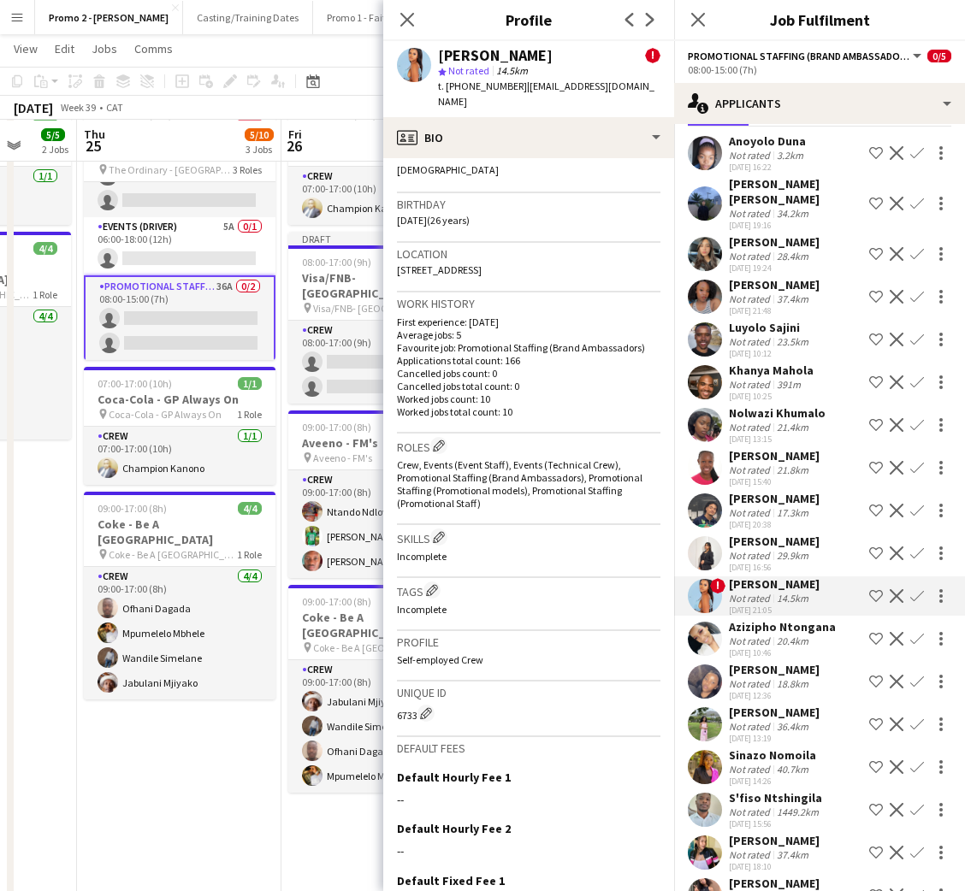
scroll to position [578, 0]
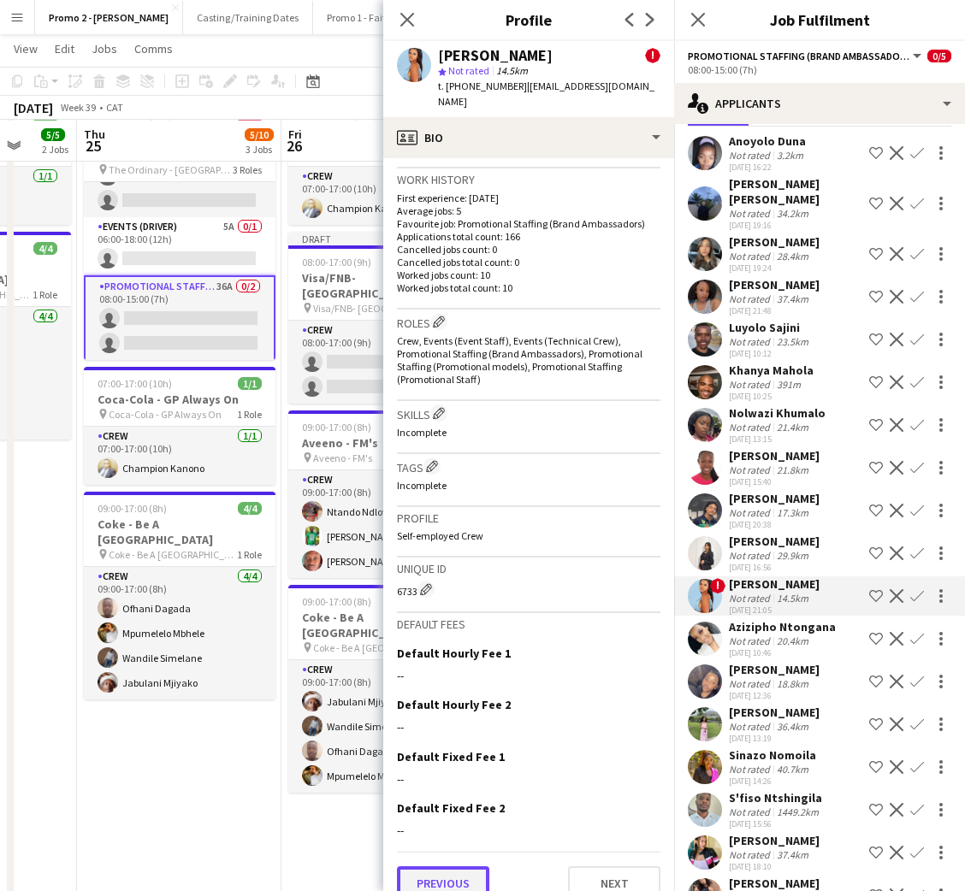
click at [474, 871] on button "Previous" at bounding box center [443, 883] width 92 height 34
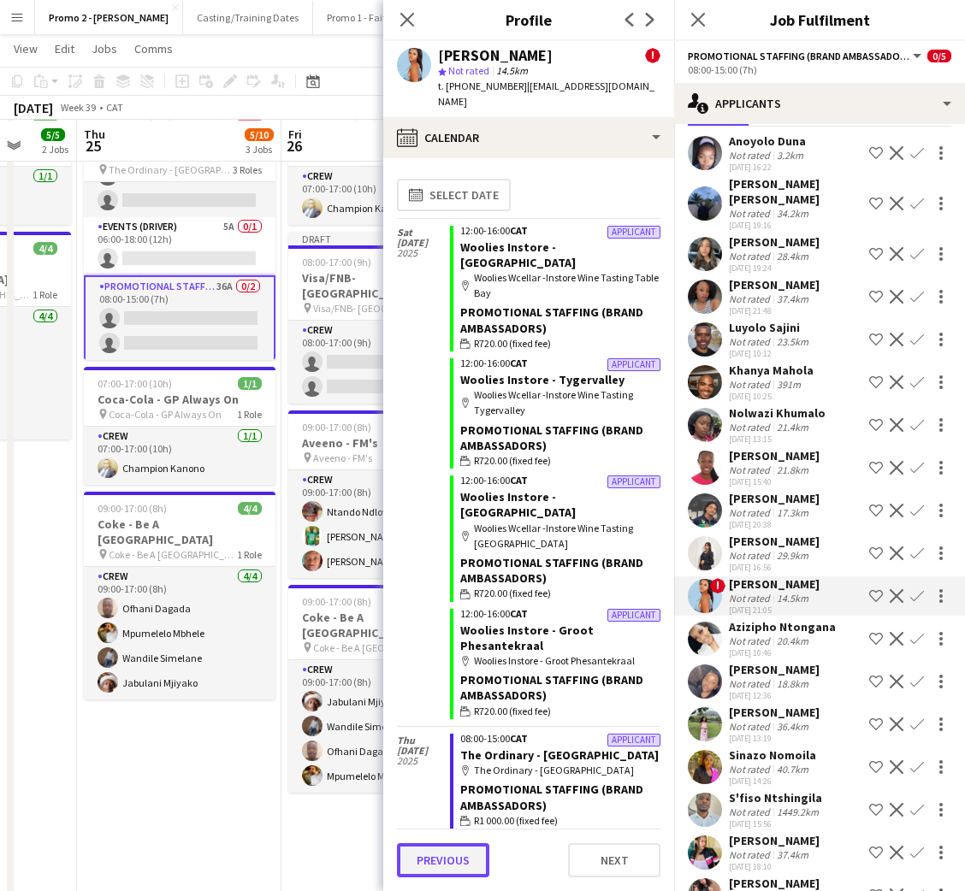
click at [452, 857] on button "Previous" at bounding box center [443, 860] width 92 height 34
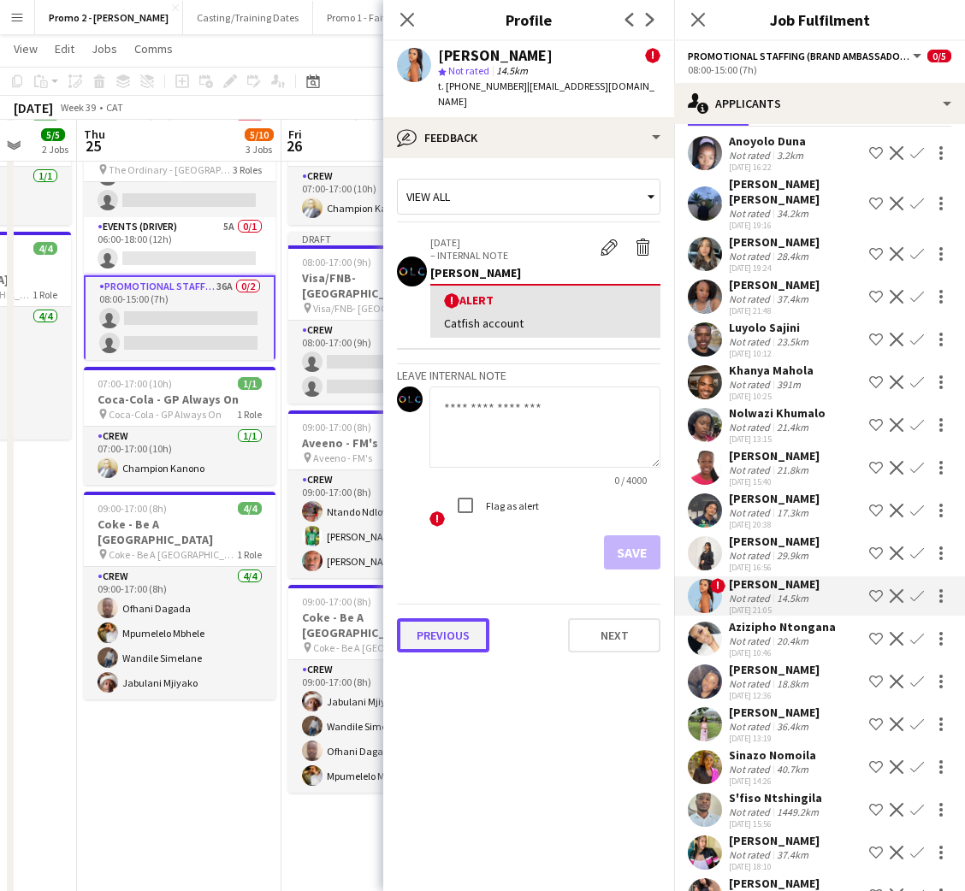
click at [463, 633] on button "Previous" at bounding box center [443, 635] width 92 height 34
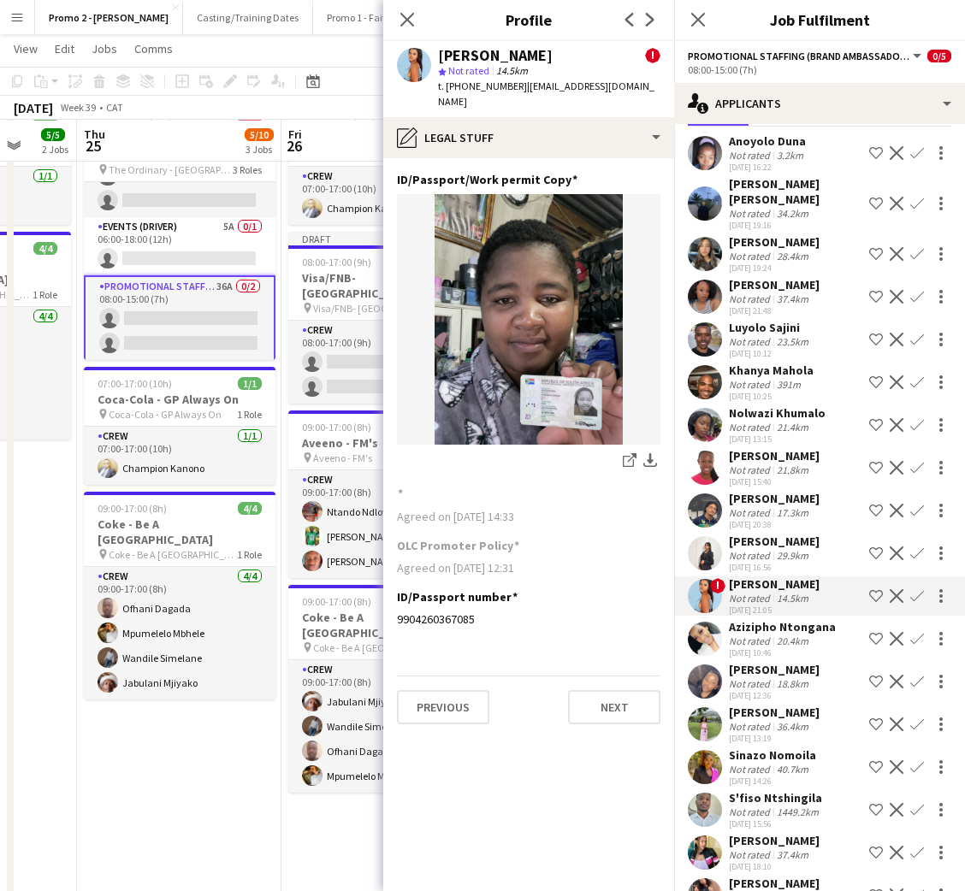
click at [463, 633] on app-section-data-types "ID/Passport/Work permit Copy Edit this field share-external-link-1 download-bot…" at bounding box center [528, 524] width 291 height 733
click at [450, 703] on button "Previous" at bounding box center [443, 707] width 92 height 34
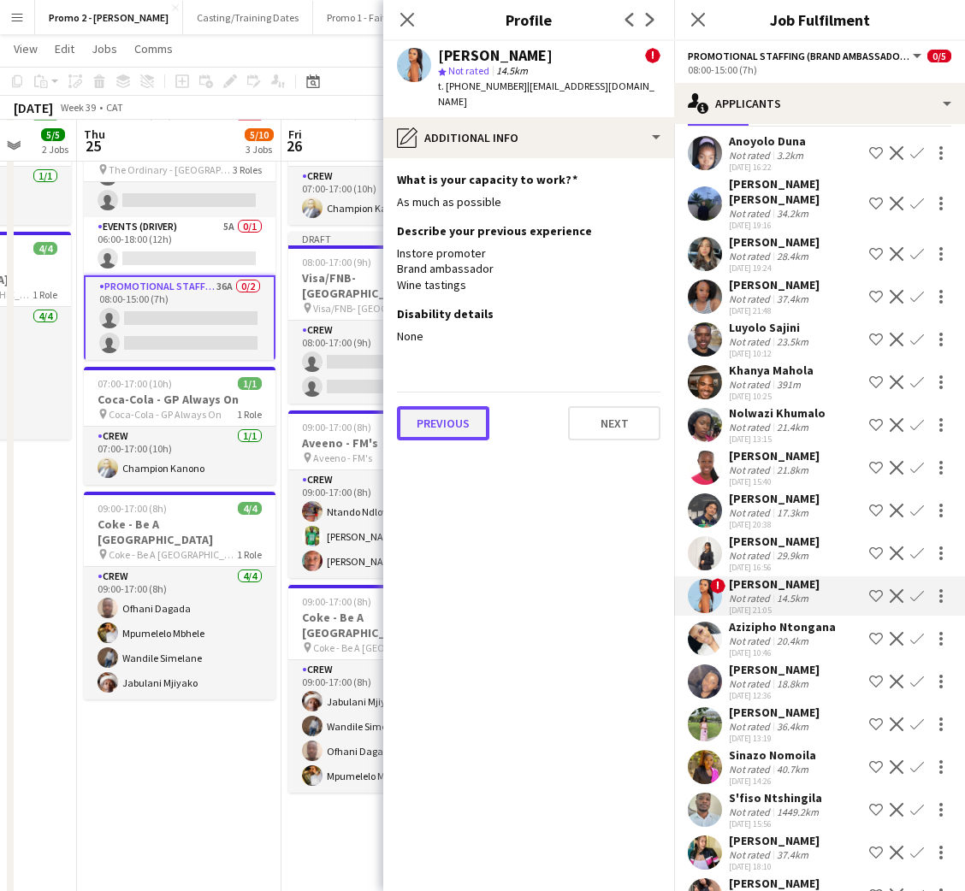
click at [446, 406] on button "Previous" at bounding box center [443, 423] width 92 height 34
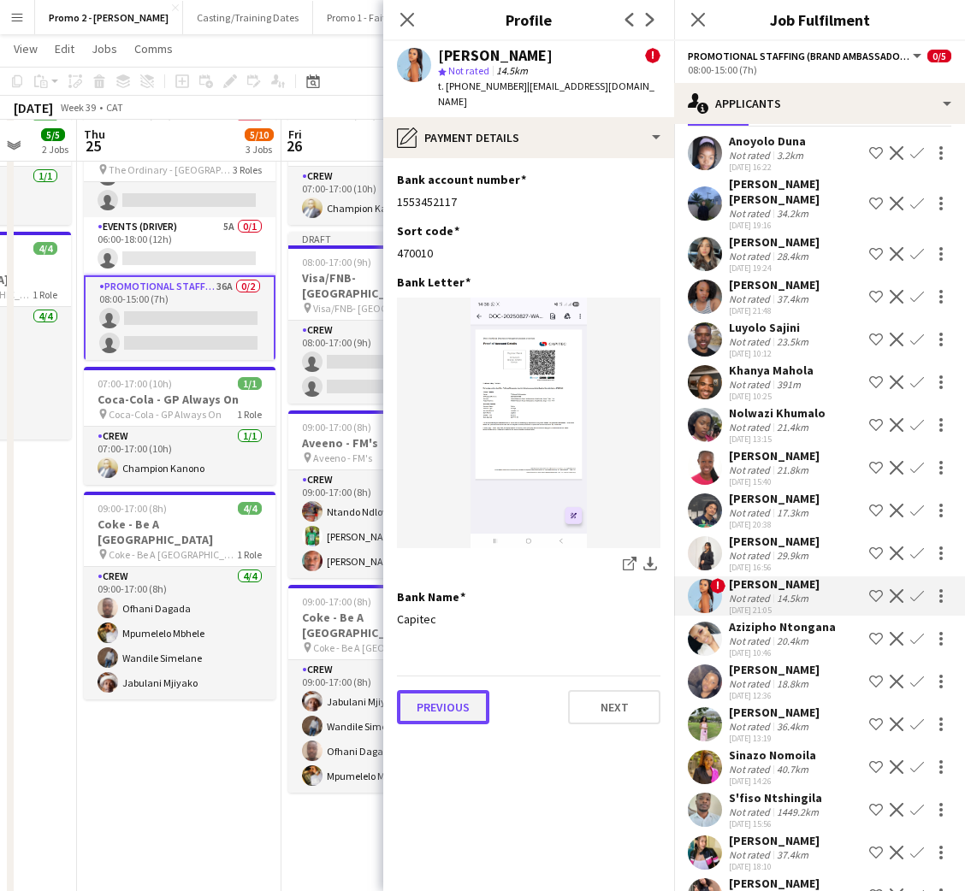
click at [475, 696] on button "Previous" at bounding box center [443, 707] width 92 height 34
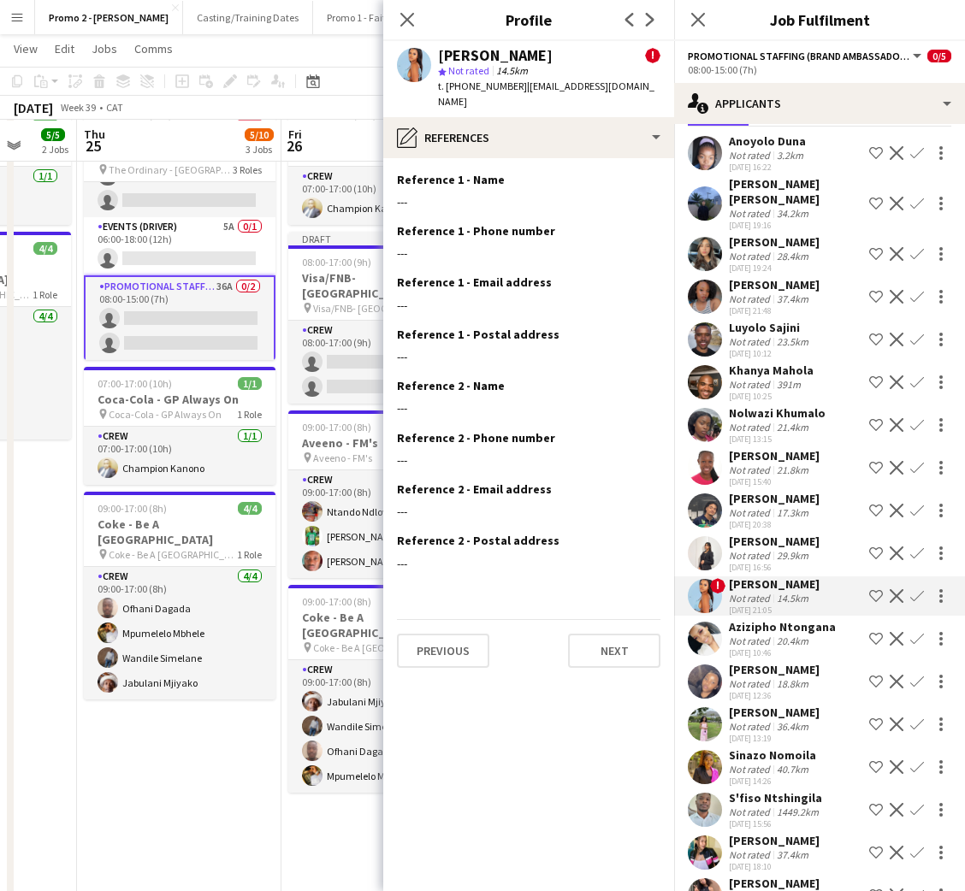
click at [793, 619] on div "Azizipho Ntongana" at bounding box center [782, 626] width 107 height 15
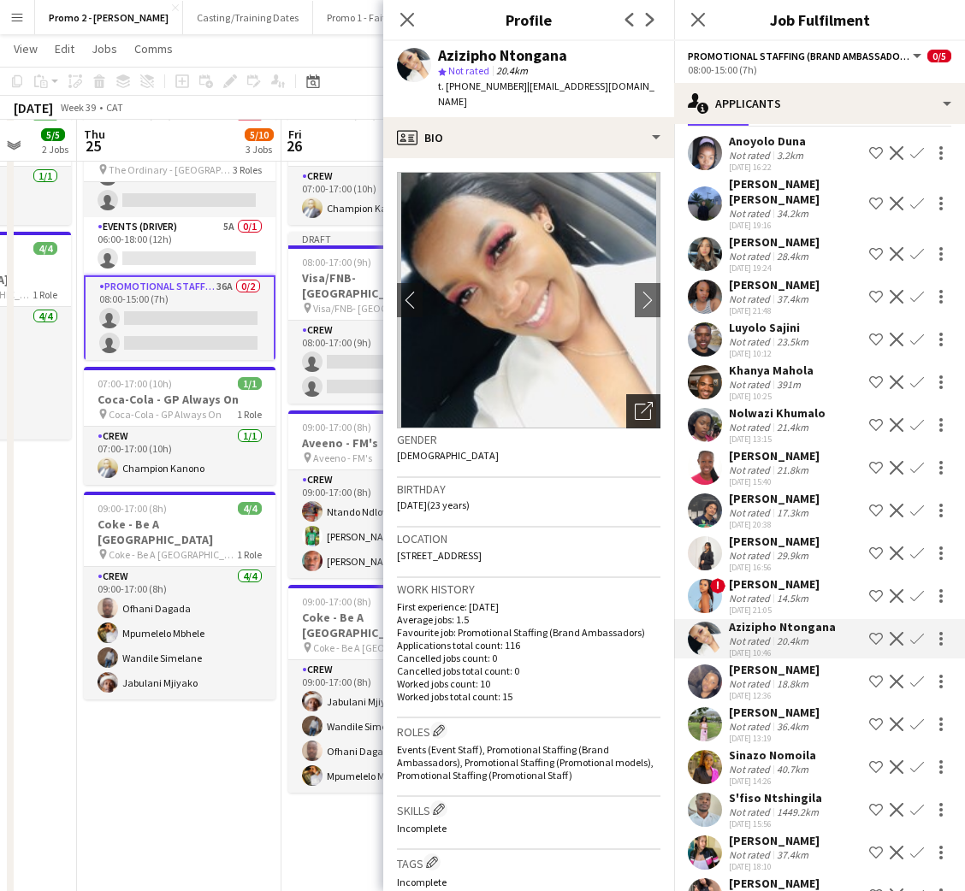
click at [635, 402] on icon "Open photos pop-in" at bounding box center [644, 411] width 18 height 18
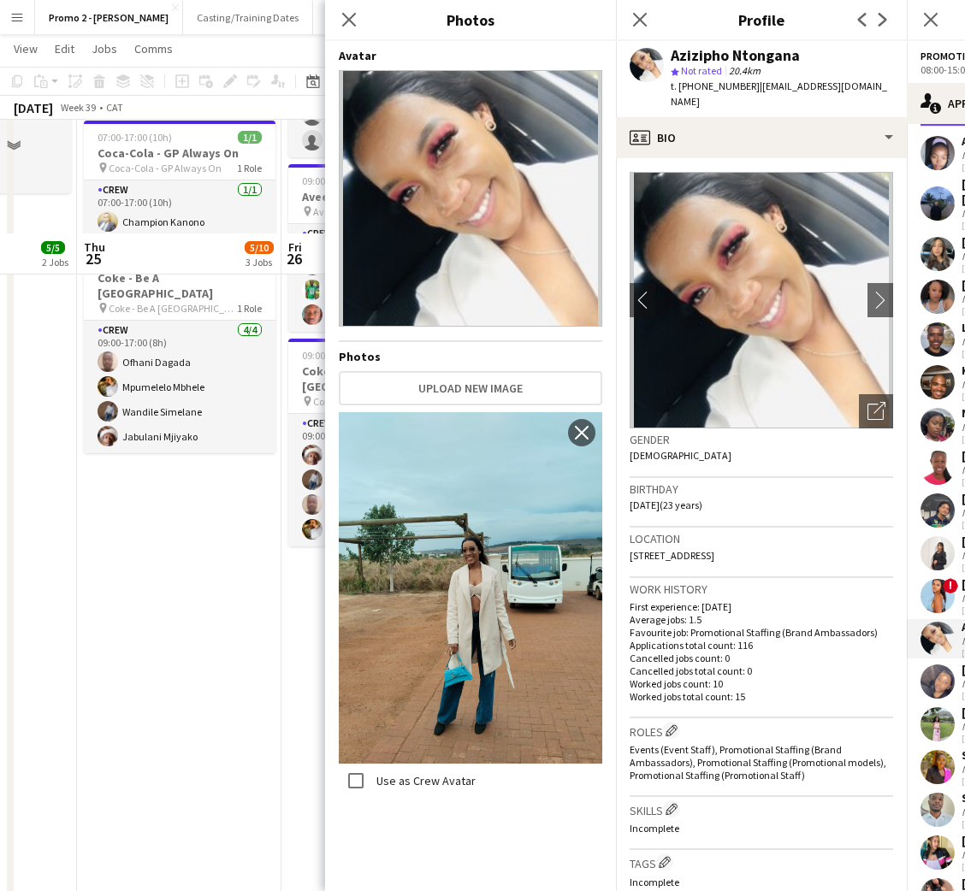
scroll to position [0, 0]
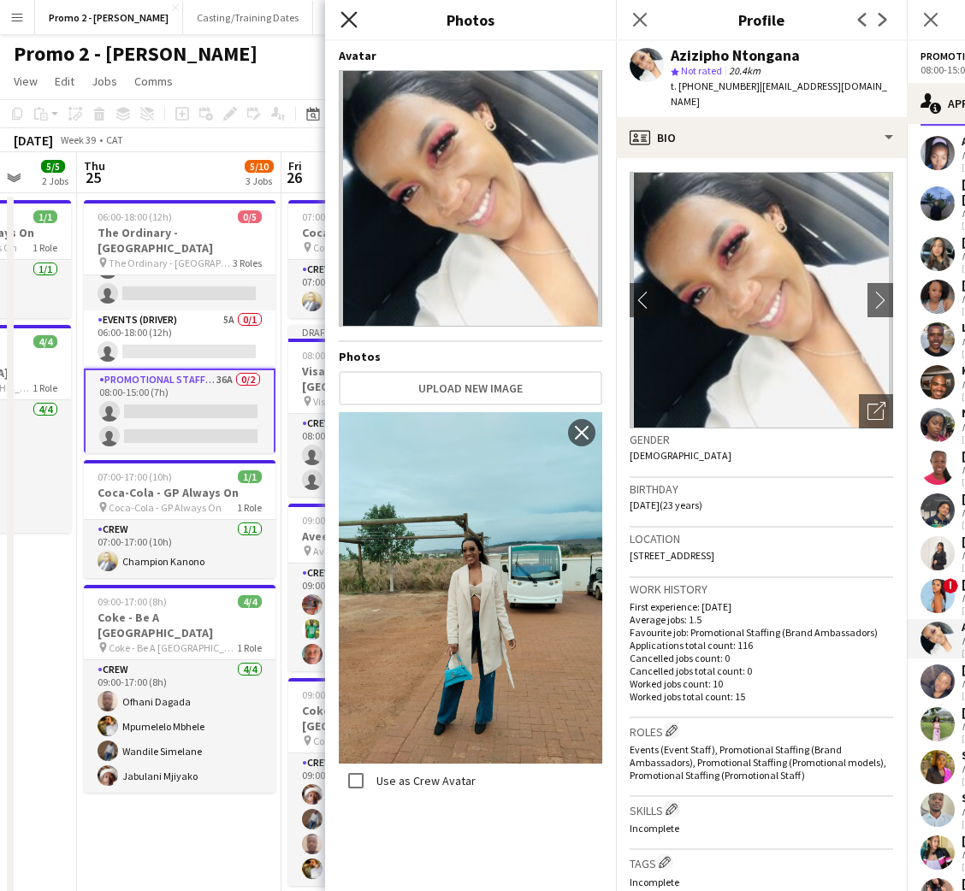
click at [351, 27] on icon "Close pop-in" at bounding box center [348, 19] width 16 height 16
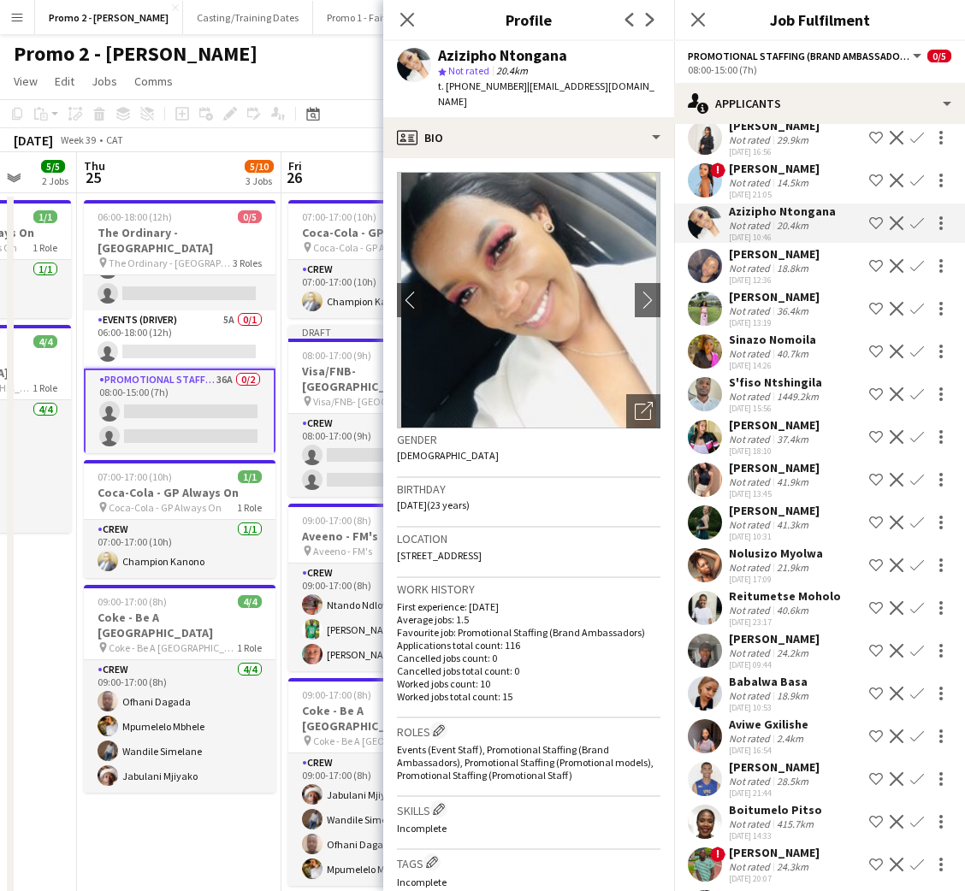
scroll to position [496, 0]
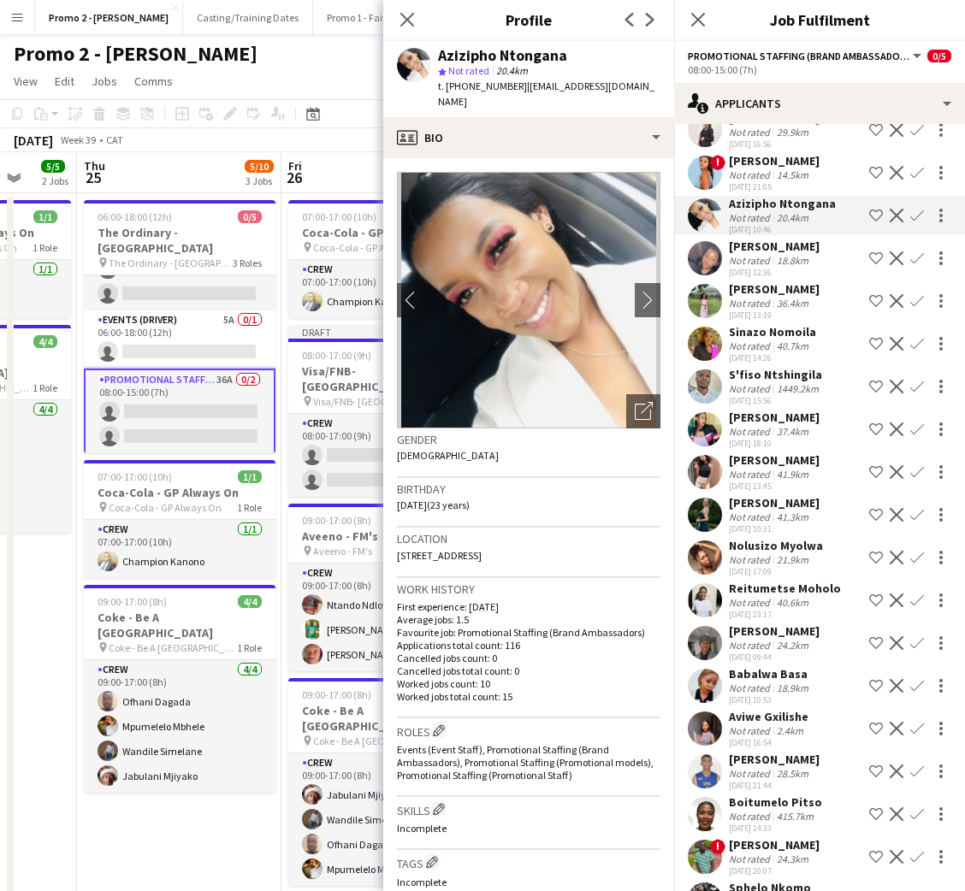
click at [762, 239] on div "[PERSON_NAME]" at bounding box center [774, 246] width 91 height 15
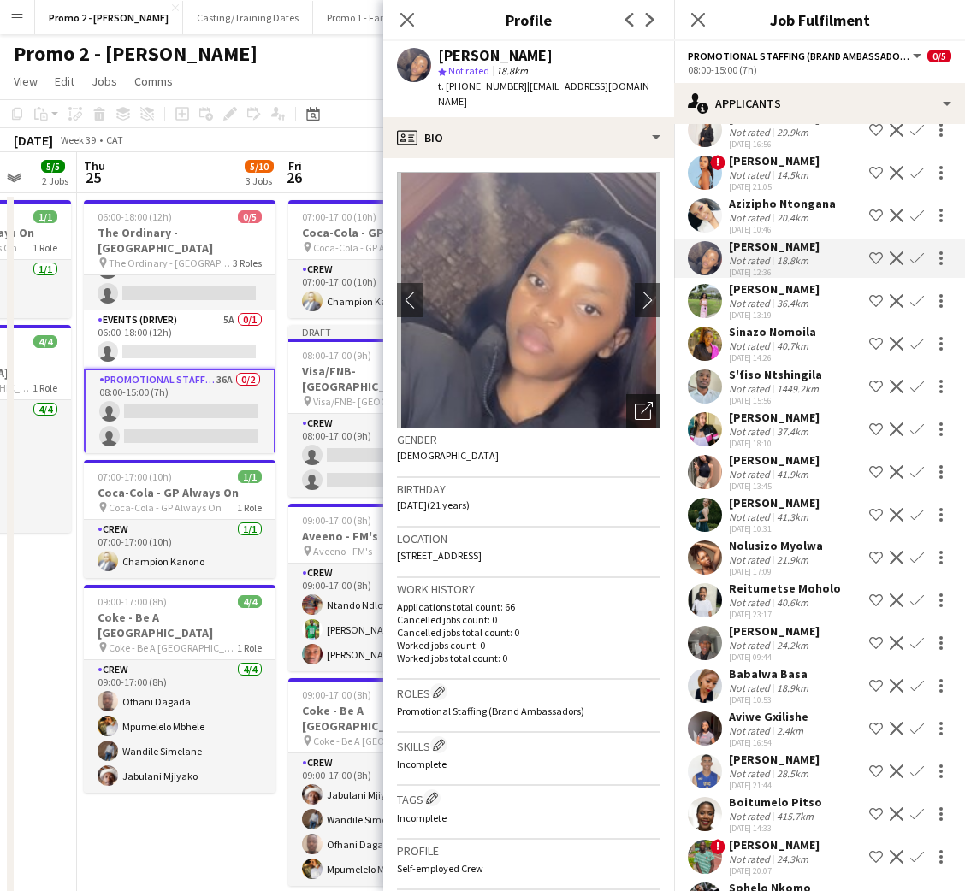
click at [635, 402] on icon "Open photos pop-in" at bounding box center [644, 411] width 18 height 18
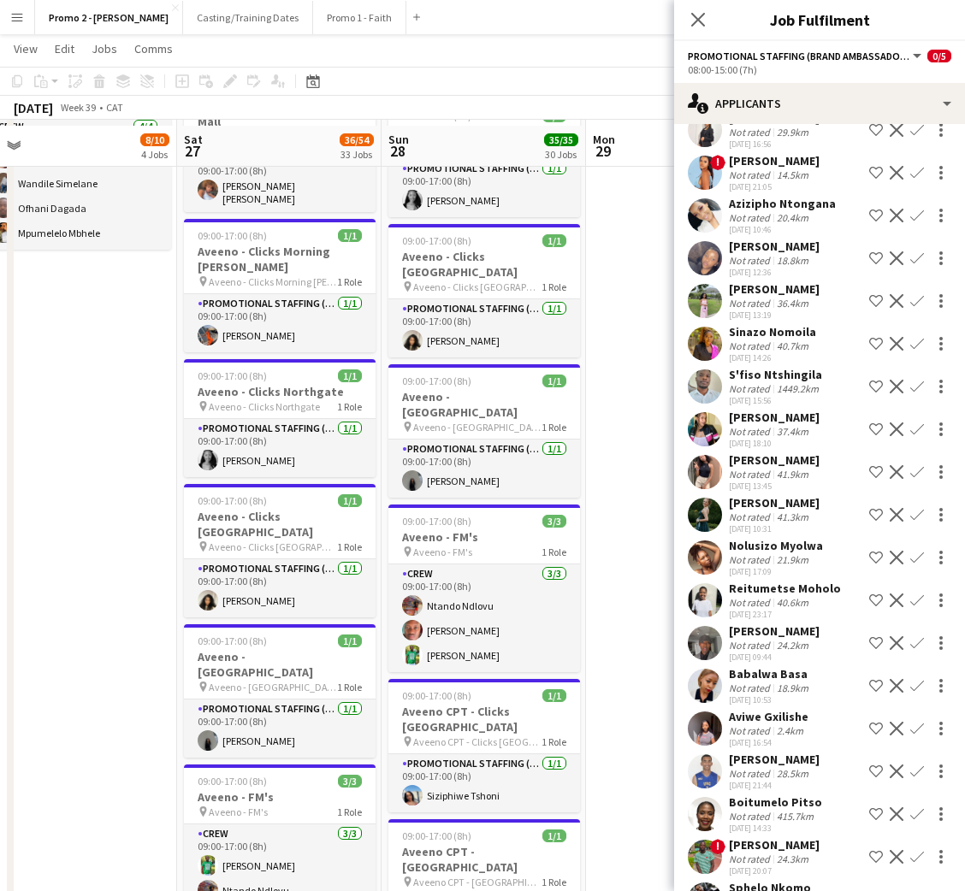
scroll to position [644, 0]
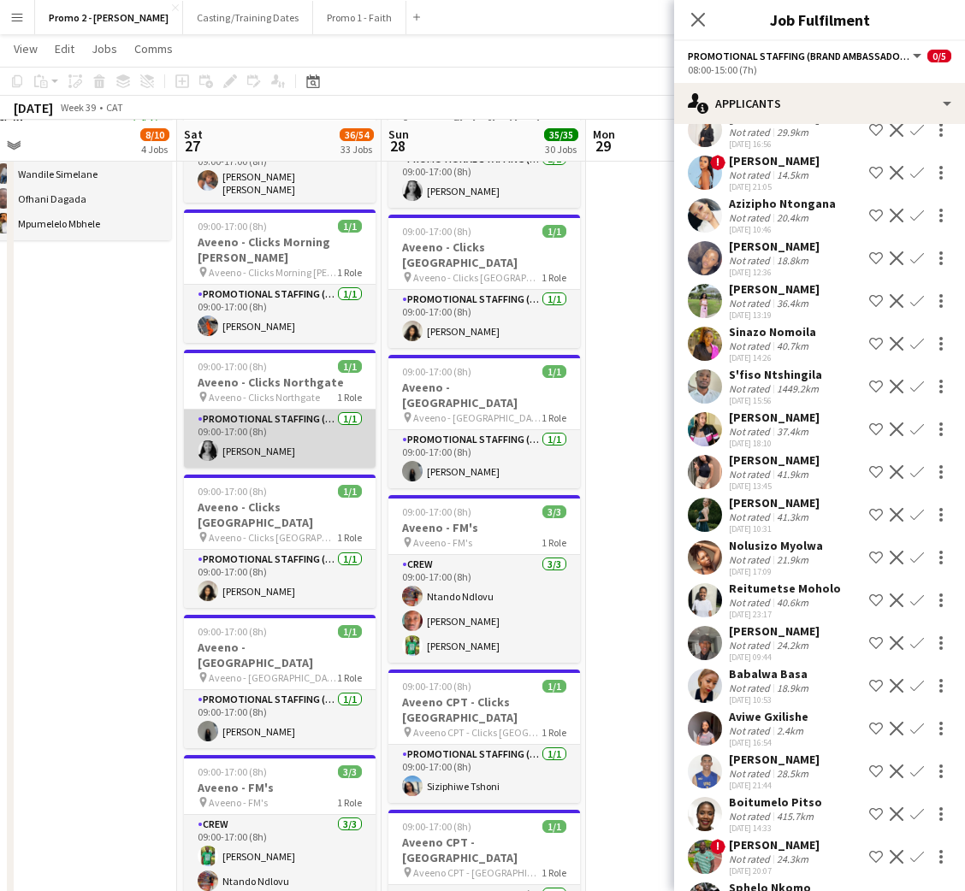
click at [269, 417] on app-card-role "Promotional Staffing (Brand Ambassadors) [DATE] 09:00-17:00 (8h) [PERSON_NAME]" at bounding box center [280, 439] width 192 height 58
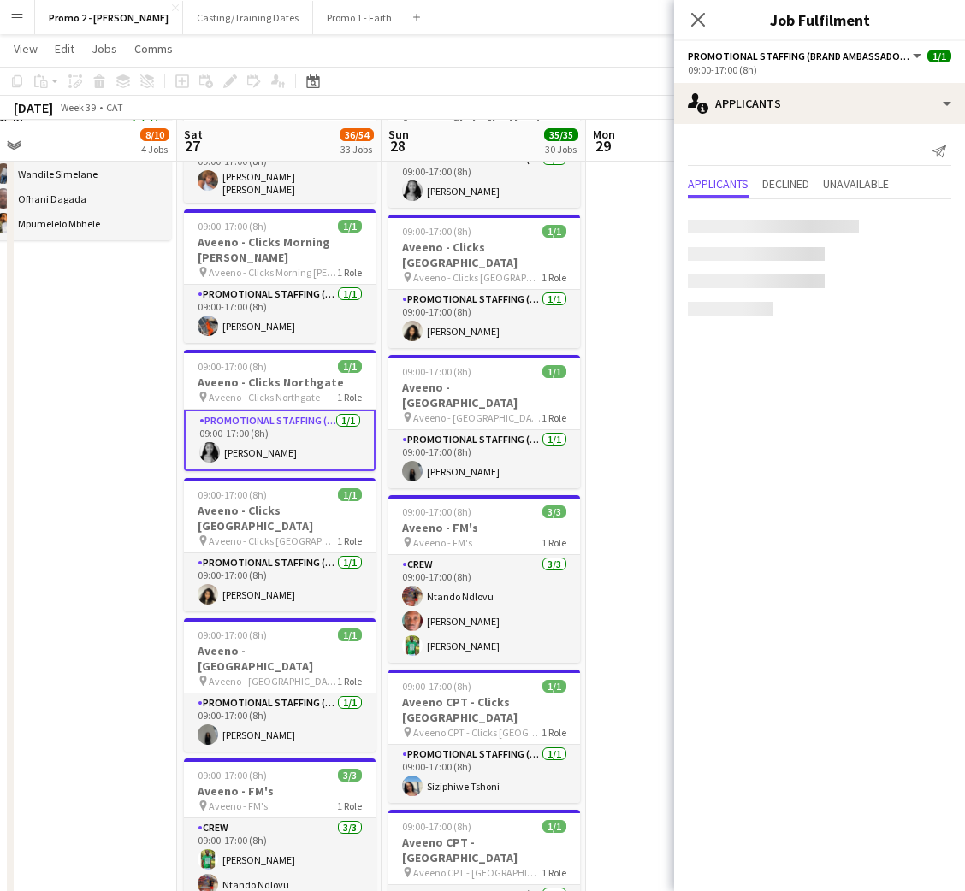
scroll to position [0, 0]
click at [756, 218] on div "Noluthando Moahlodi" at bounding box center [790, 213] width 123 height 15
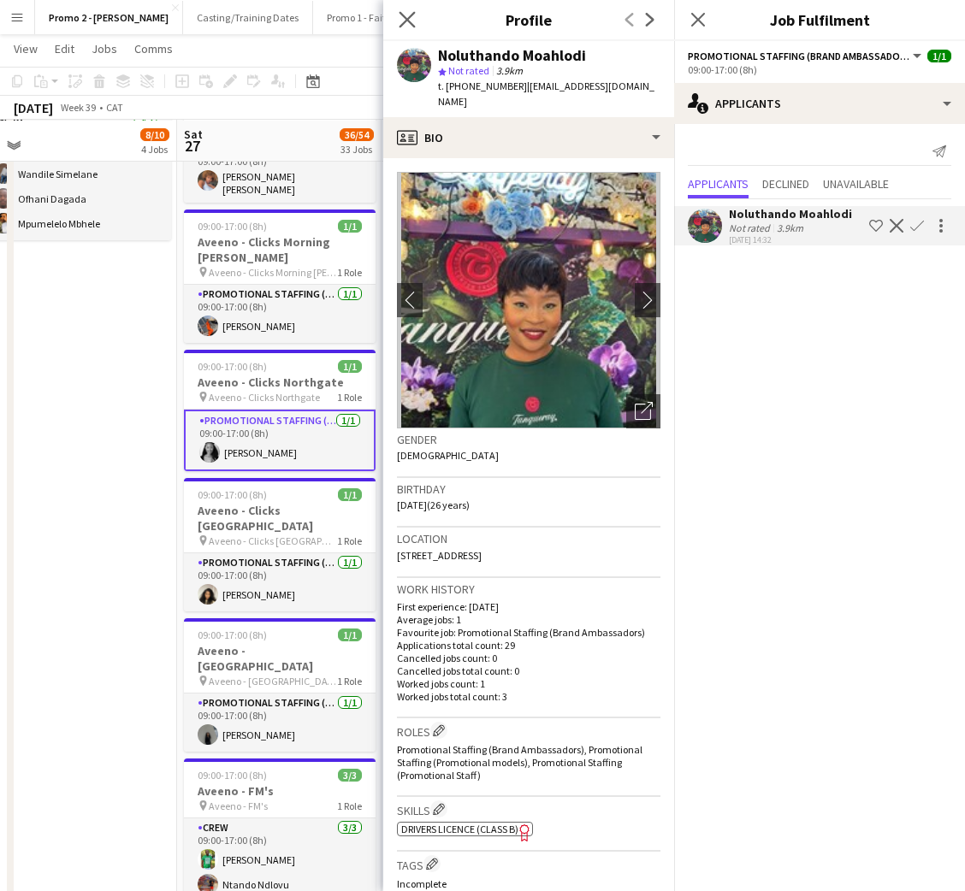
click at [411, 9] on app-icon "Close pop-in" at bounding box center [407, 20] width 25 height 25
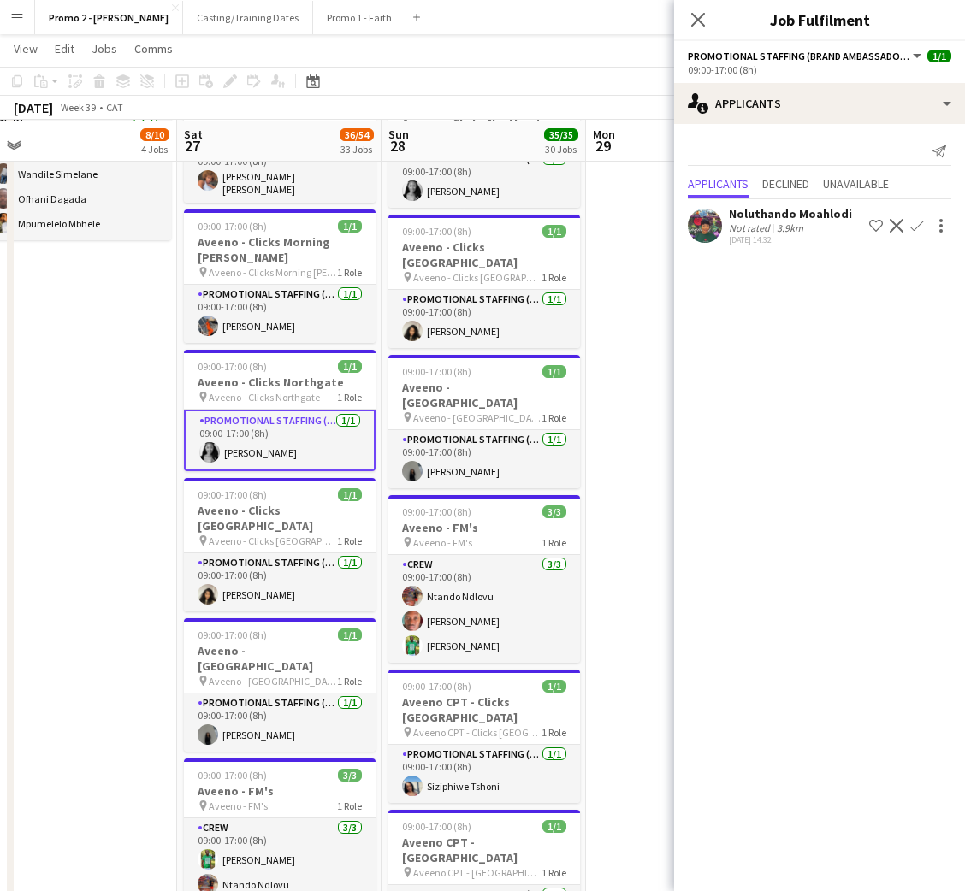
click at [285, 410] on app-card-role "Promotional Staffing (Brand Ambassadors) [DATE] 09:00-17:00 (8h) [PERSON_NAME]" at bounding box center [280, 441] width 192 height 62
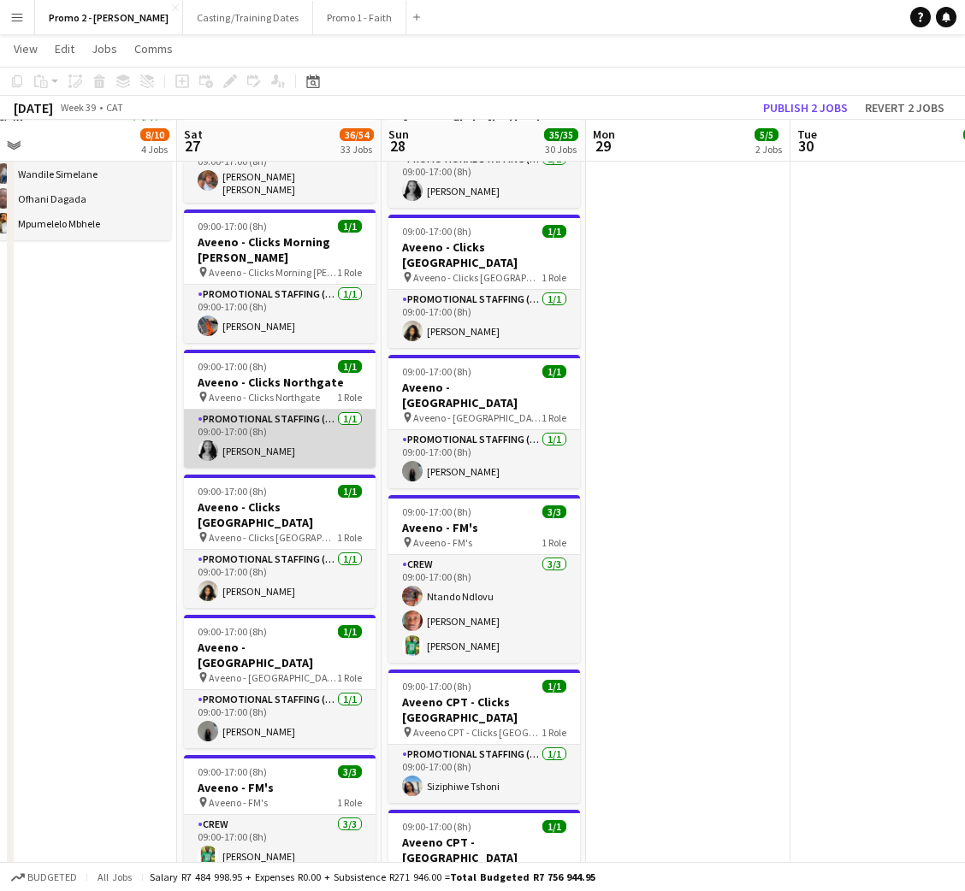
click at [285, 410] on app-card-role "Promotional Staffing (Brand Ambassadors) [DATE] 09:00-17:00 (8h) [PERSON_NAME]" at bounding box center [280, 439] width 192 height 58
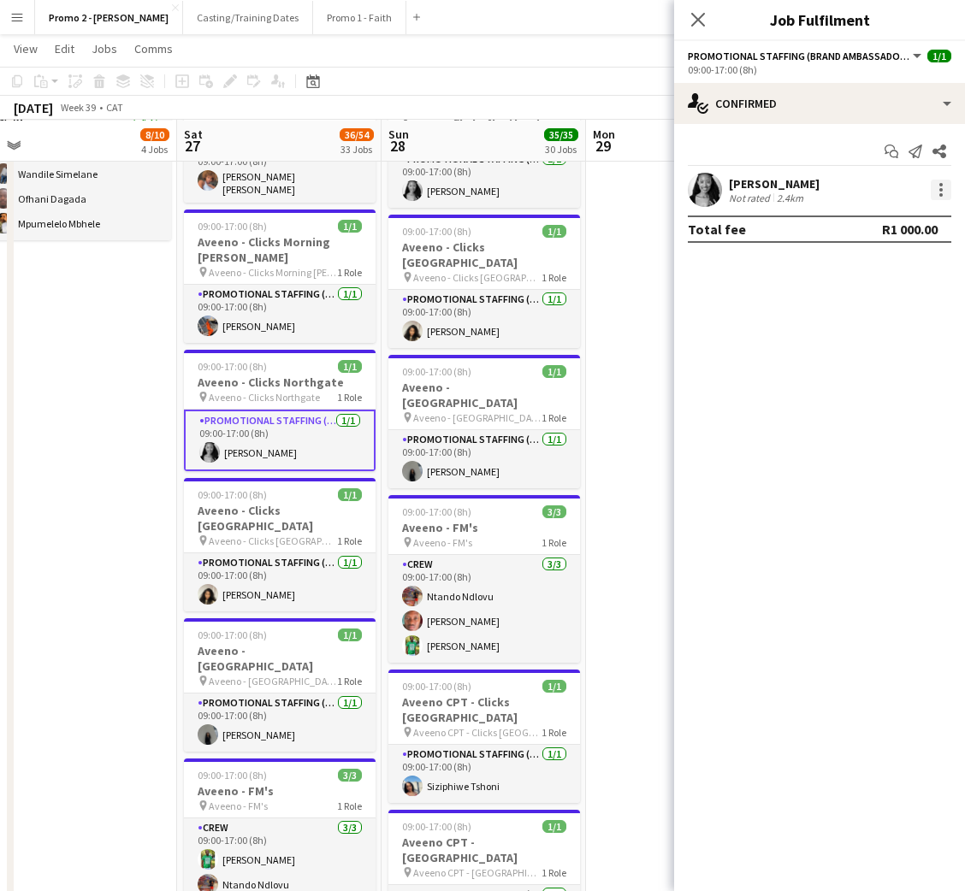
click at [942, 194] on div at bounding box center [940, 194] width 3 height 3
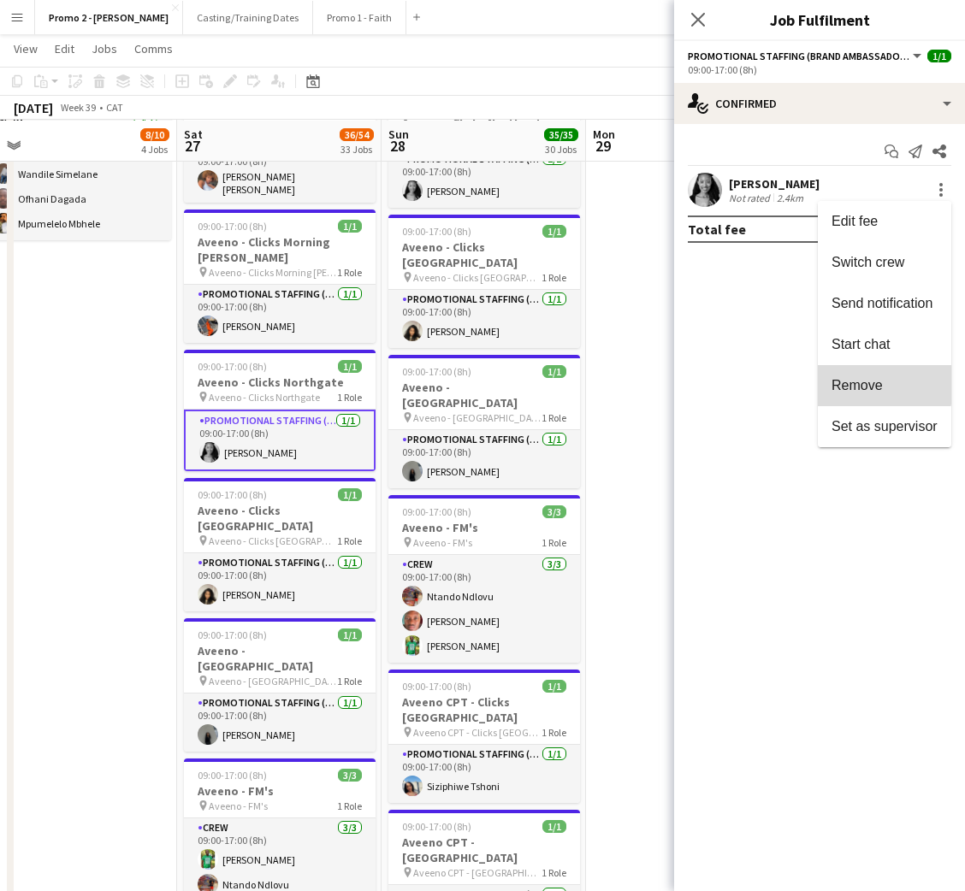
click at [854, 379] on span "Remove" at bounding box center [856, 385] width 51 height 15
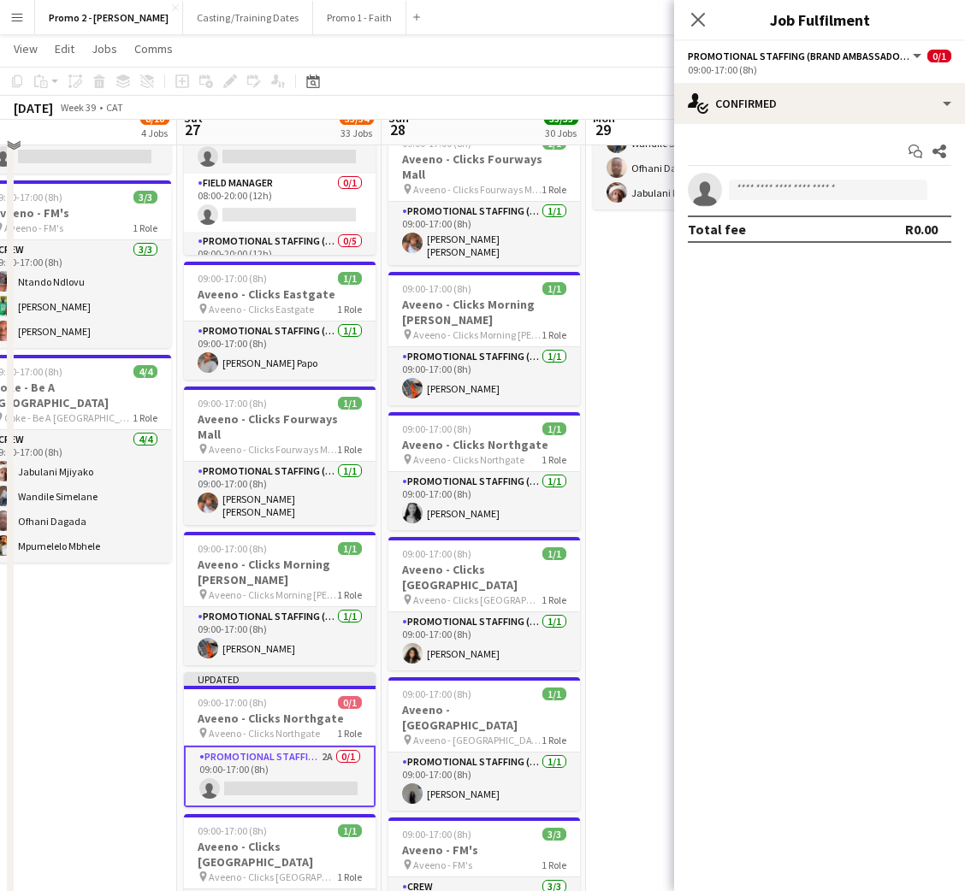
scroll to position [298, 0]
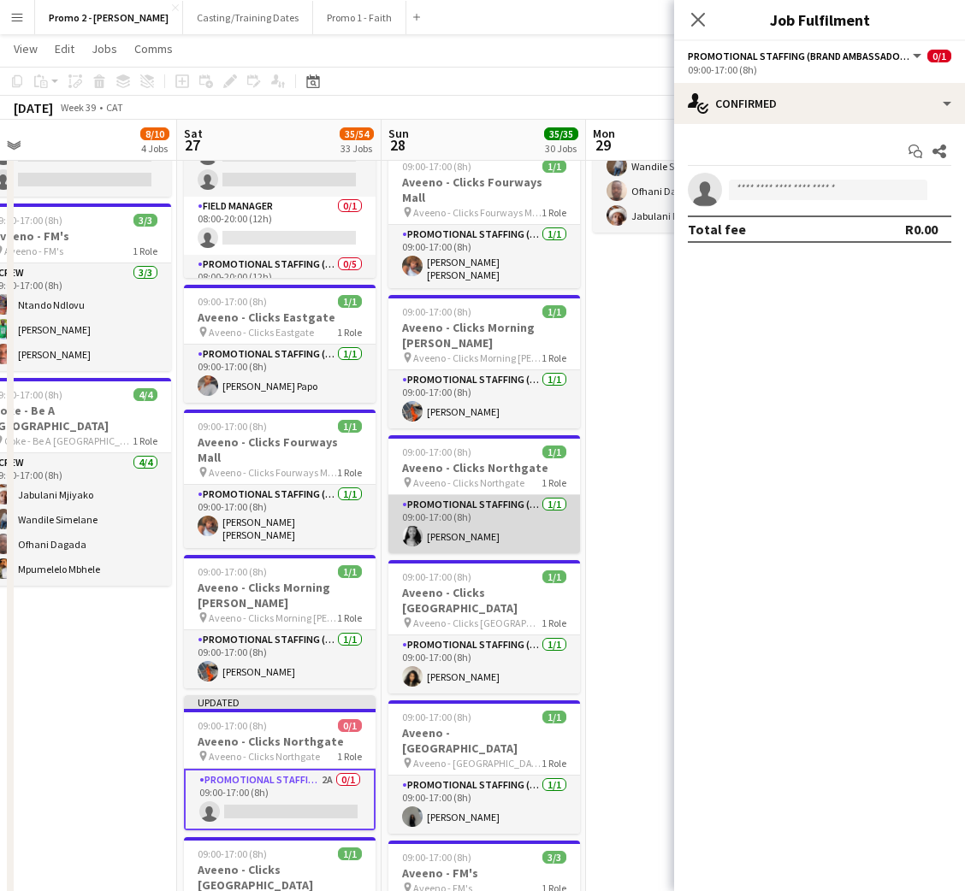
click at [483, 495] on app-card-role "Promotional Staffing (Brand Ambassadors) [DATE] 09:00-17:00 (8h) [PERSON_NAME]" at bounding box center [484, 524] width 192 height 58
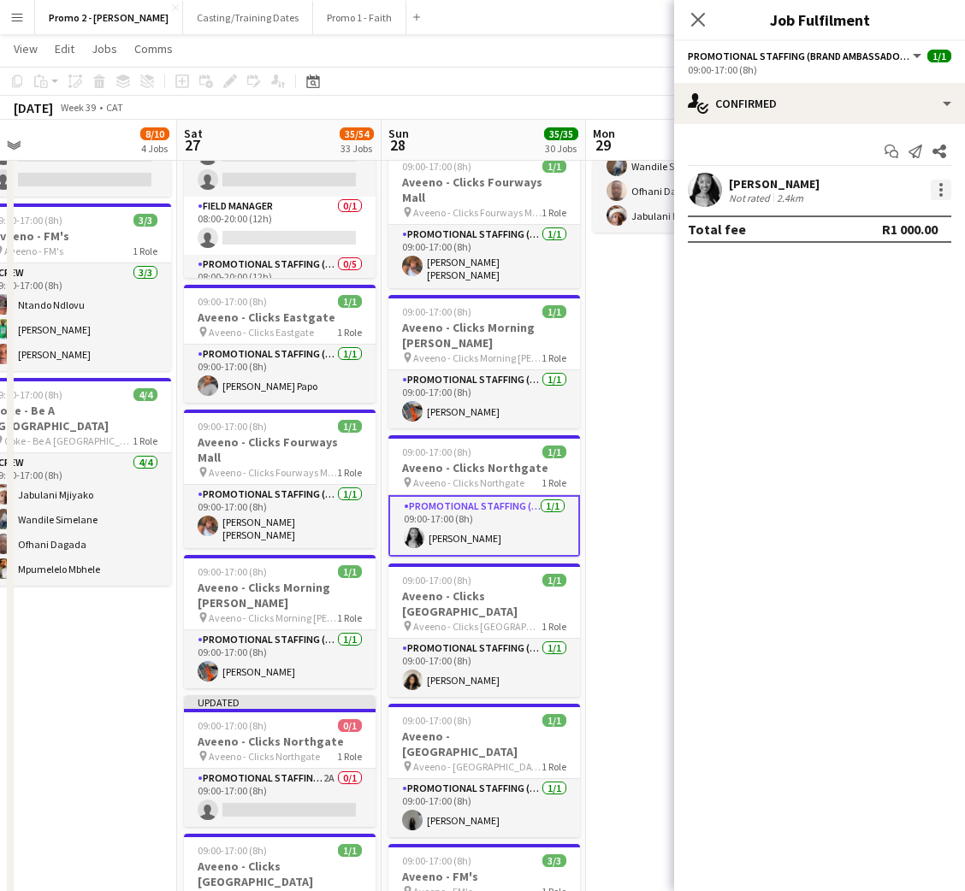
click at [950, 192] on div at bounding box center [940, 190] width 21 height 21
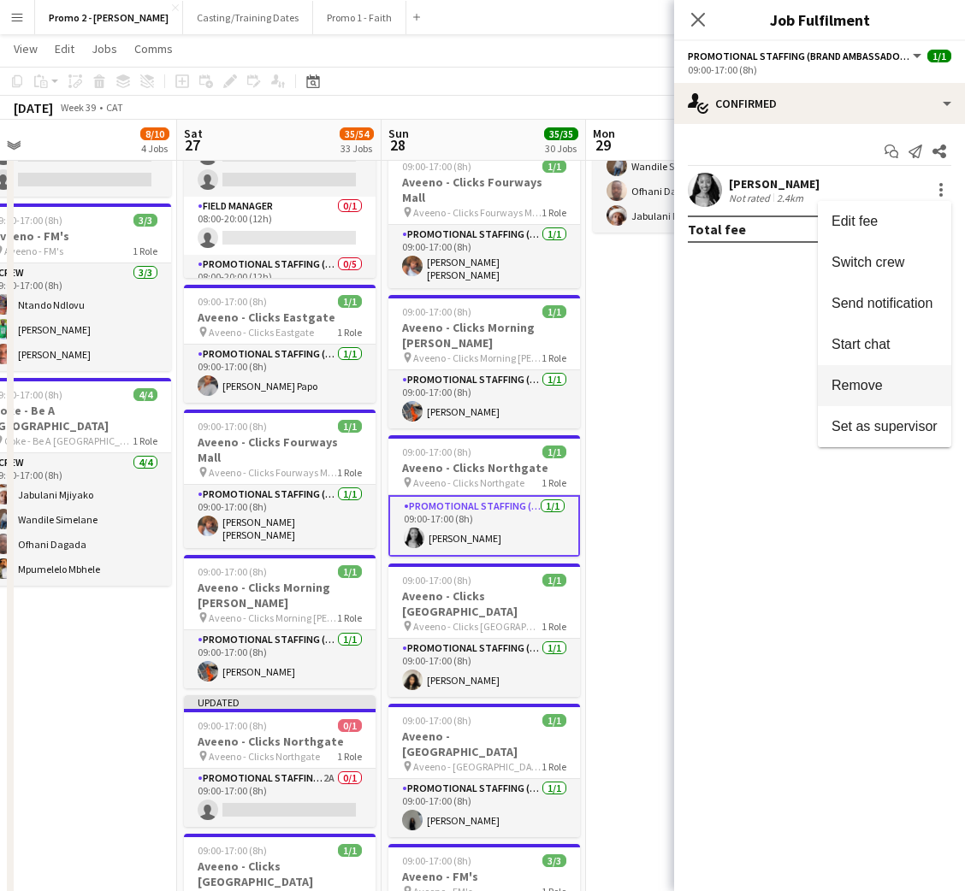
click at [865, 388] on span "Remove" at bounding box center [856, 385] width 51 height 15
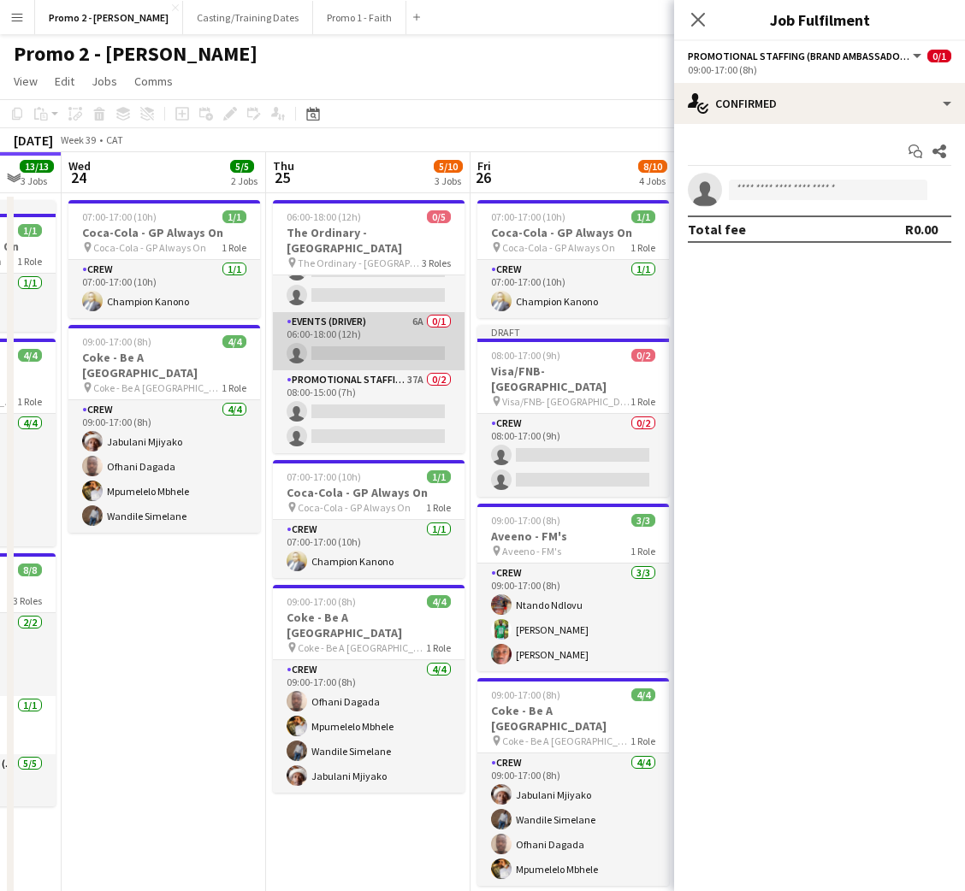
scroll to position [0, 553]
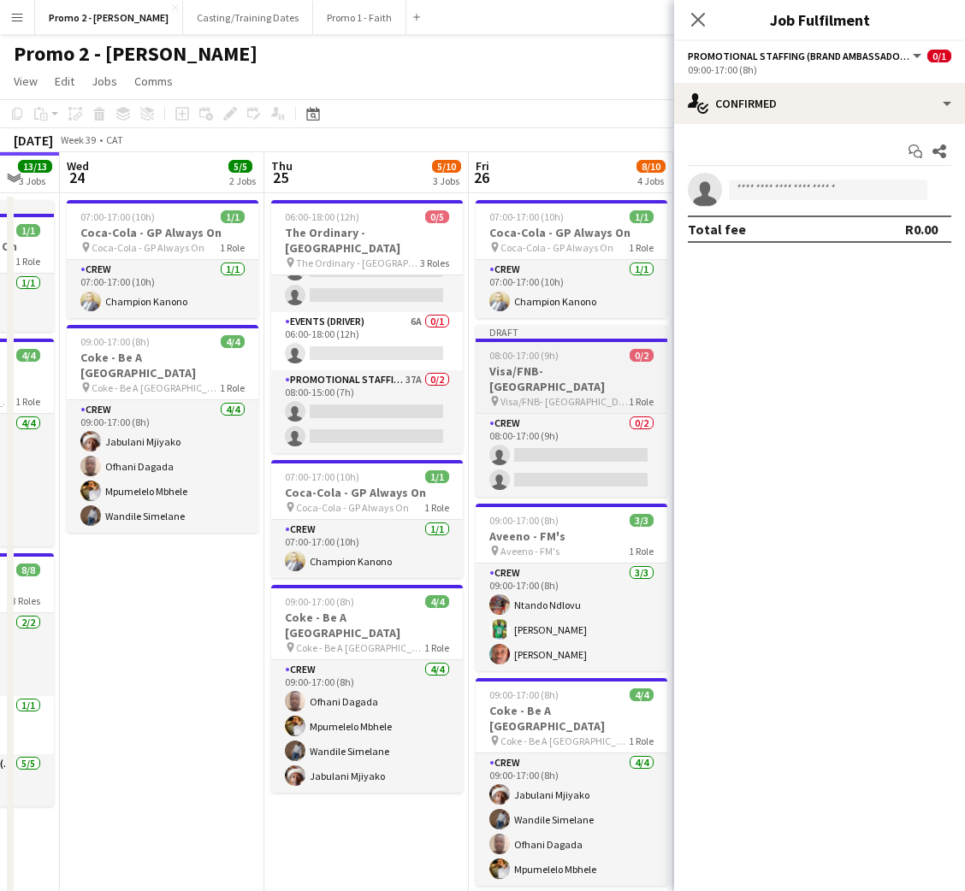
click at [546, 395] on span "Visa/FNB- [GEOGRAPHIC_DATA]" at bounding box center [564, 401] width 128 height 13
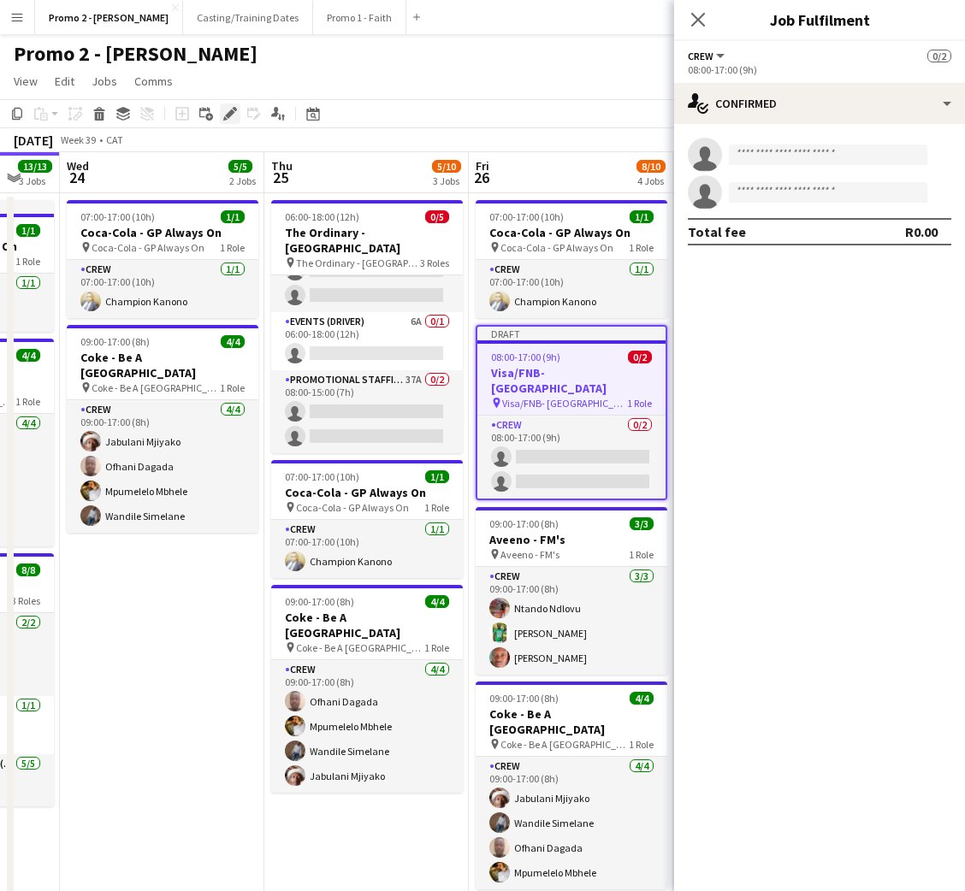
click at [223, 115] on icon "Edit" at bounding box center [230, 114] width 14 height 14
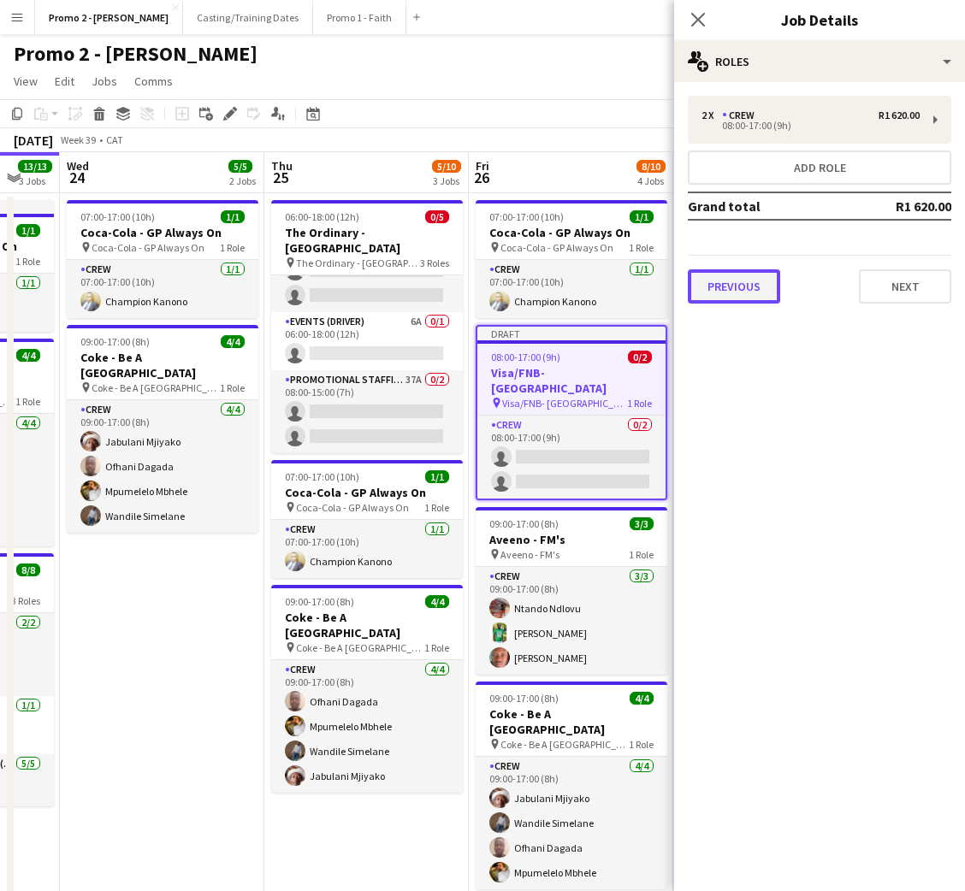
click at [714, 277] on button "Previous" at bounding box center [734, 286] width 92 height 34
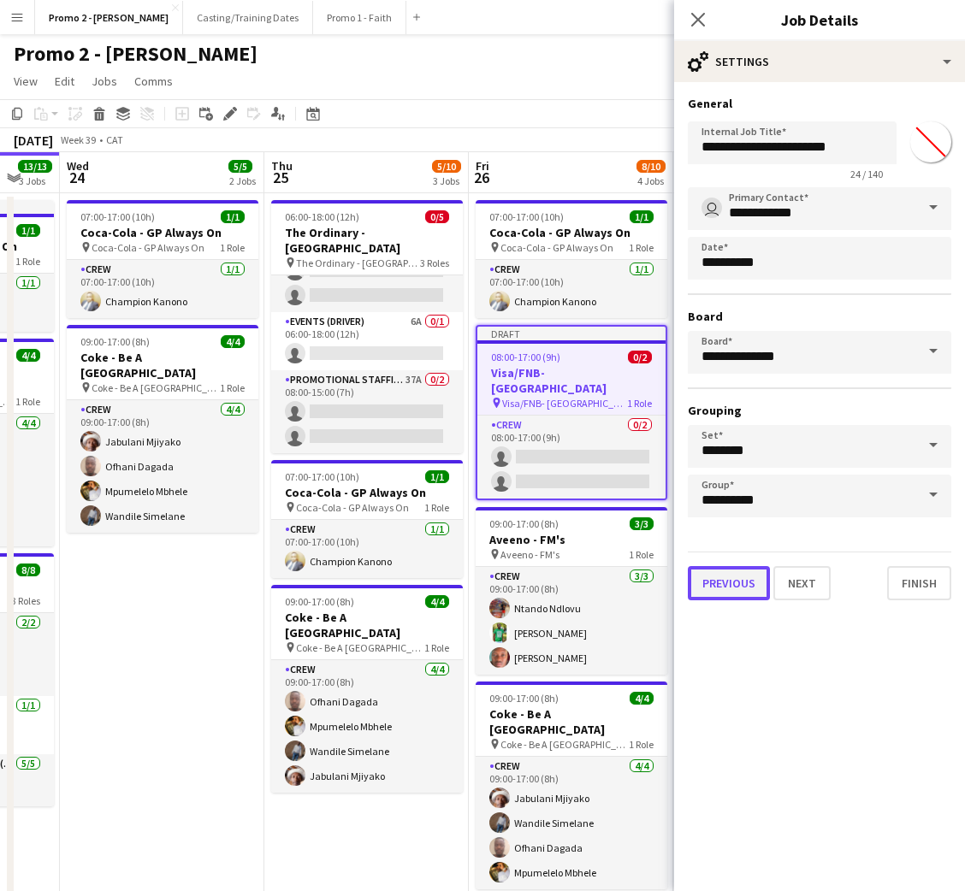
click at [728, 577] on button "Previous" at bounding box center [729, 583] width 82 height 34
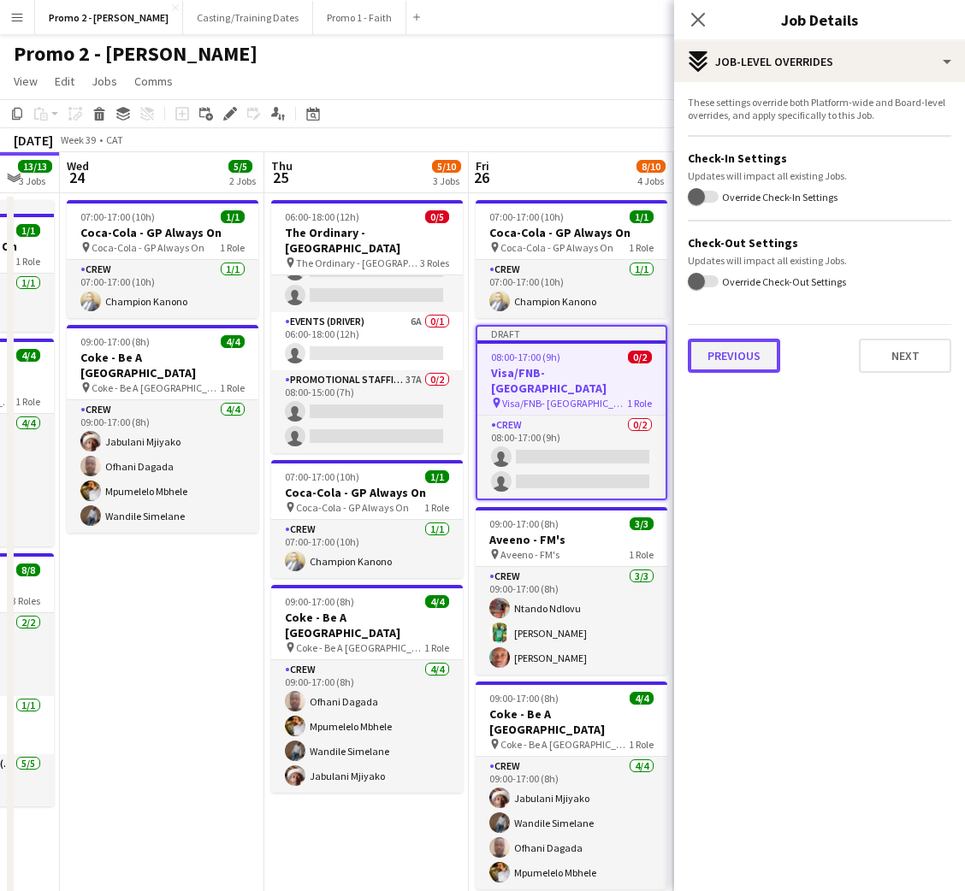
click at [741, 361] on button "Previous" at bounding box center [734, 356] width 92 height 34
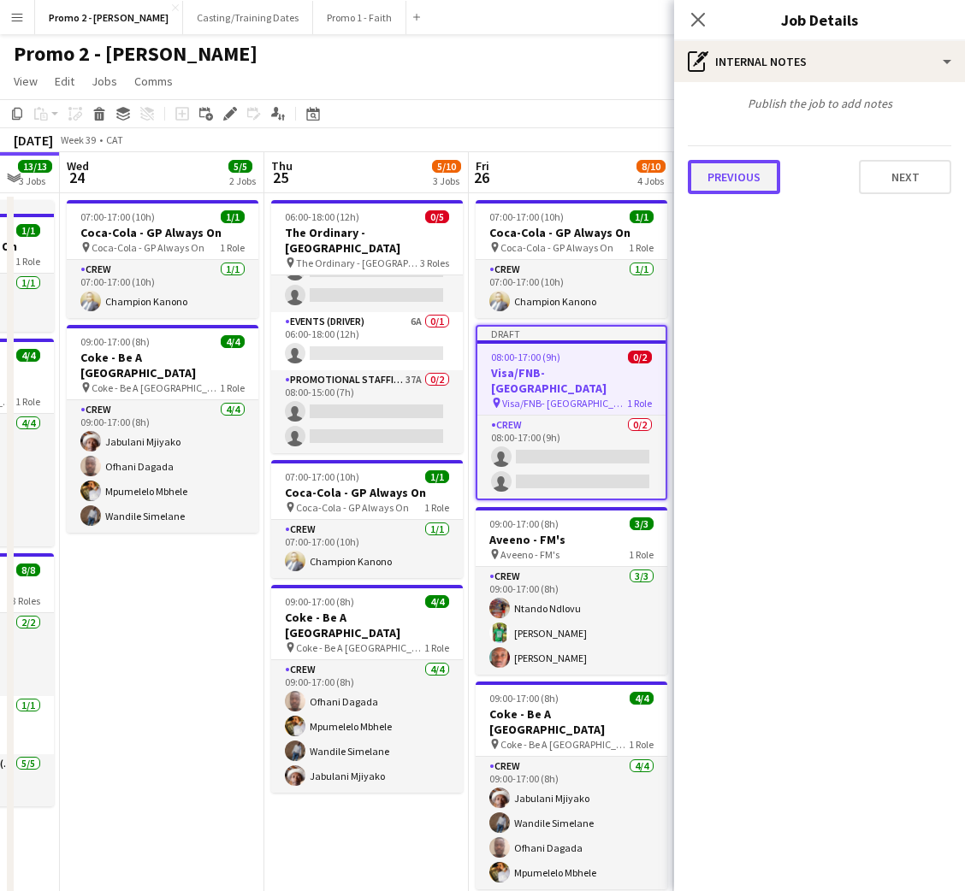
click at [726, 181] on button "Previous" at bounding box center [734, 177] width 92 height 34
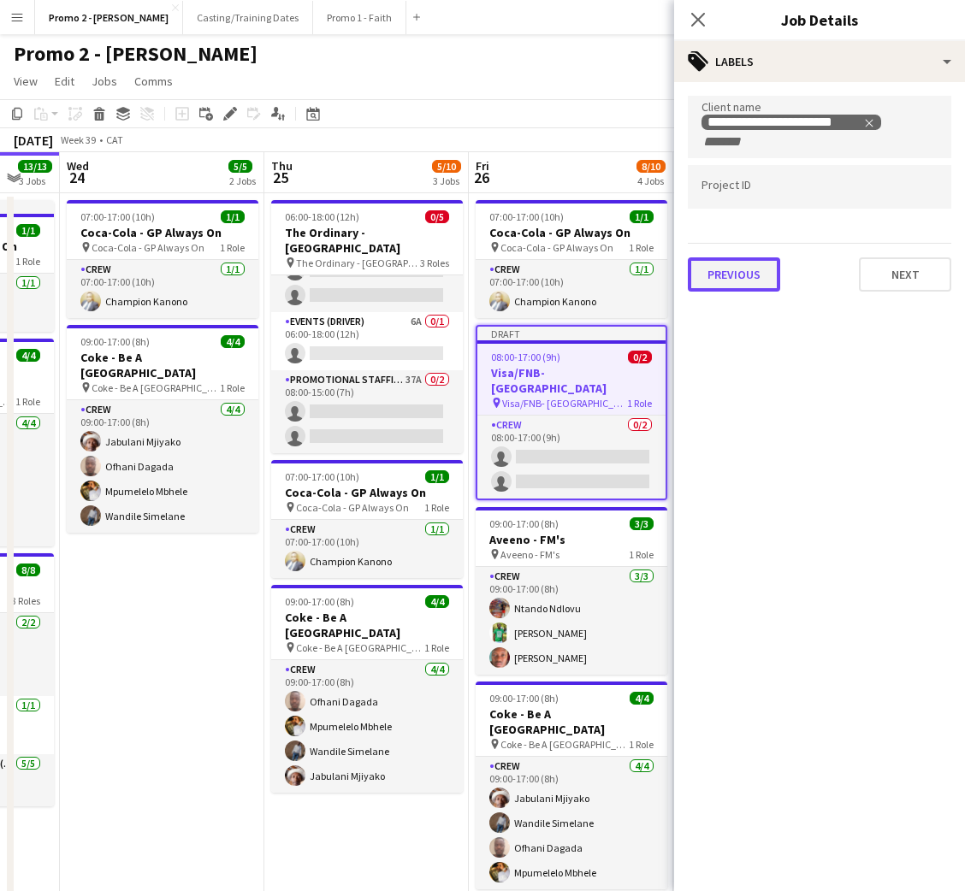
click at [725, 270] on button "Previous" at bounding box center [734, 274] width 92 height 34
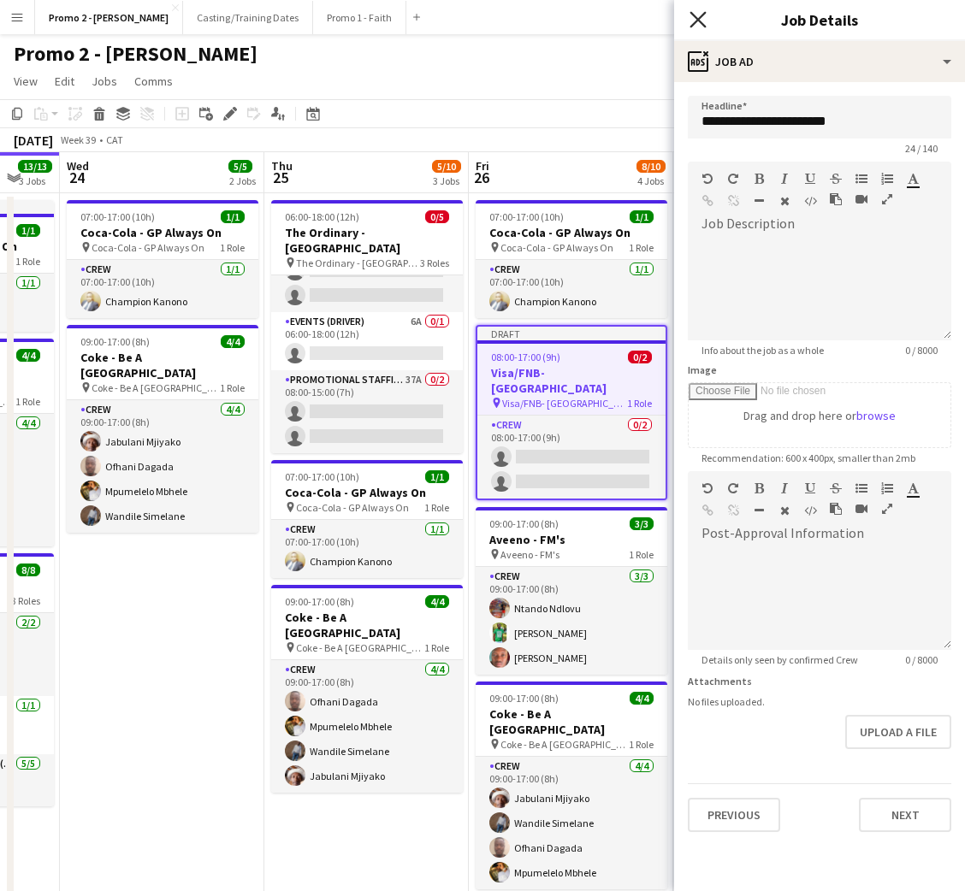
click at [694, 15] on icon "Close pop-in" at bounding box center [697, 19] width 16 height 16
